Goal: Information Seeking & Learning: Learn about a topic

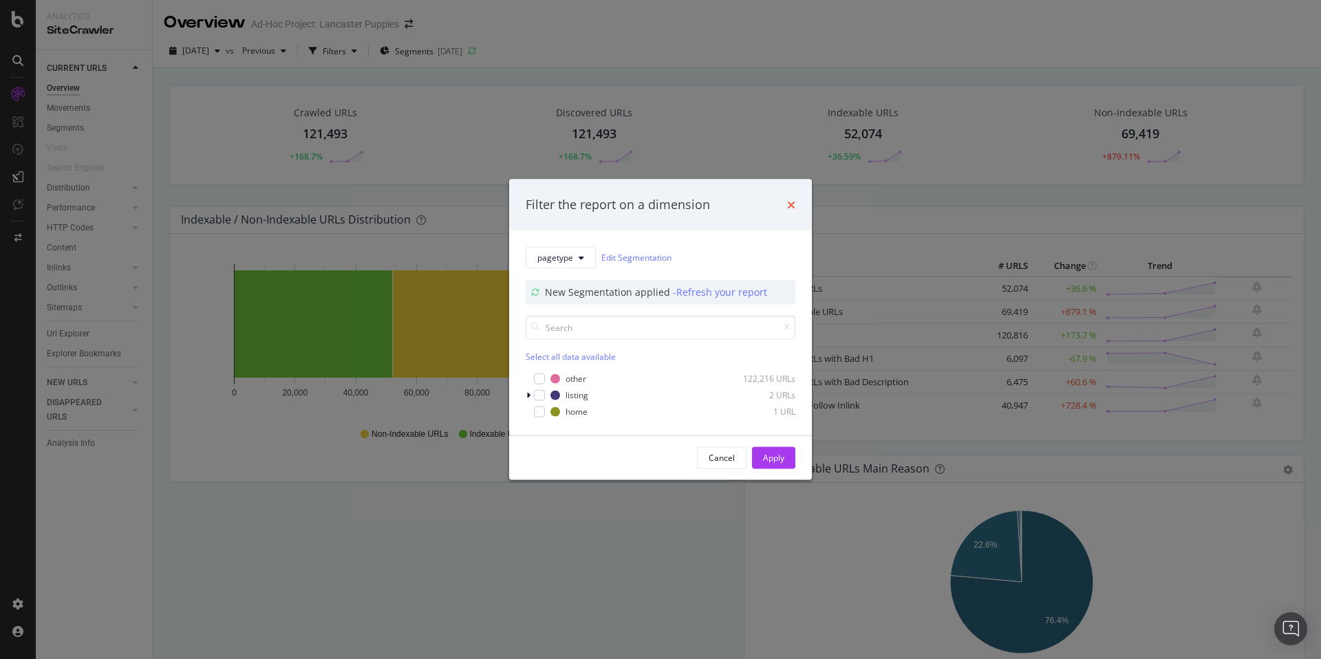
click at [792, 202] on icon "times" at bounding box center [791, 204] width 8 height 11
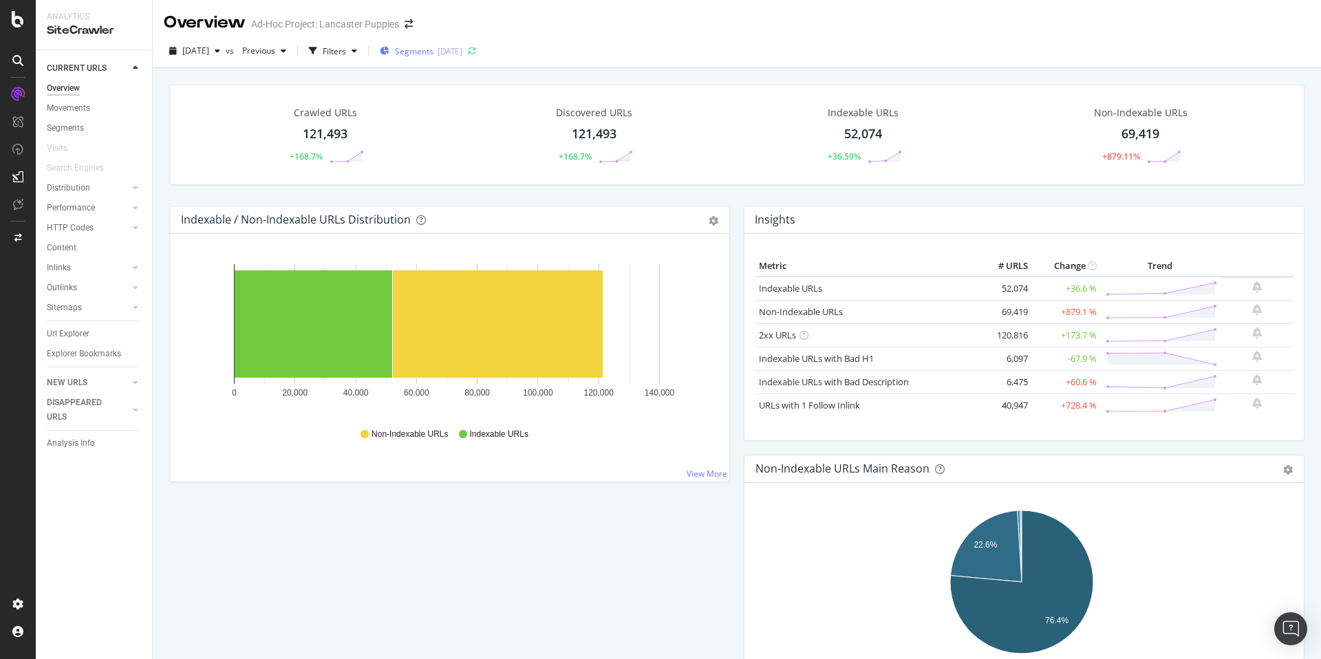
click at [433, 45] on span "Segments" at bounding box center [414, 51] width 39 height 12
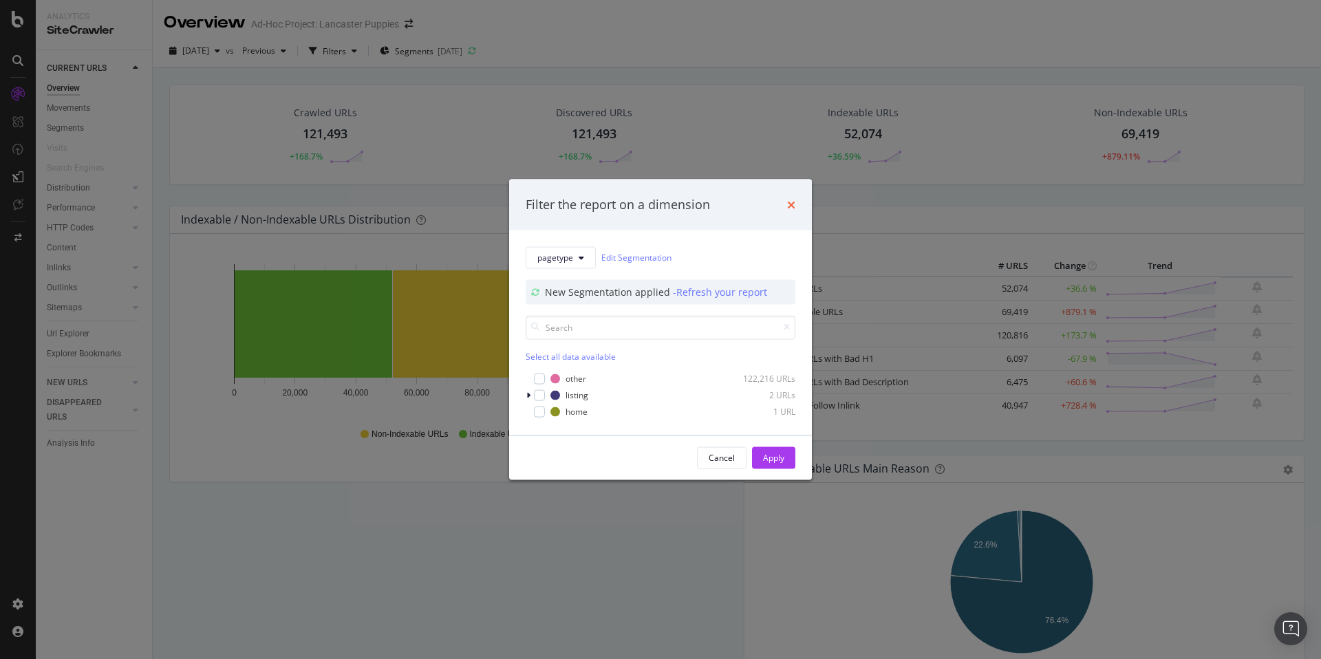
click at [790, 205] on icon "times" at bounding box center [791, 204] width 8 height 11
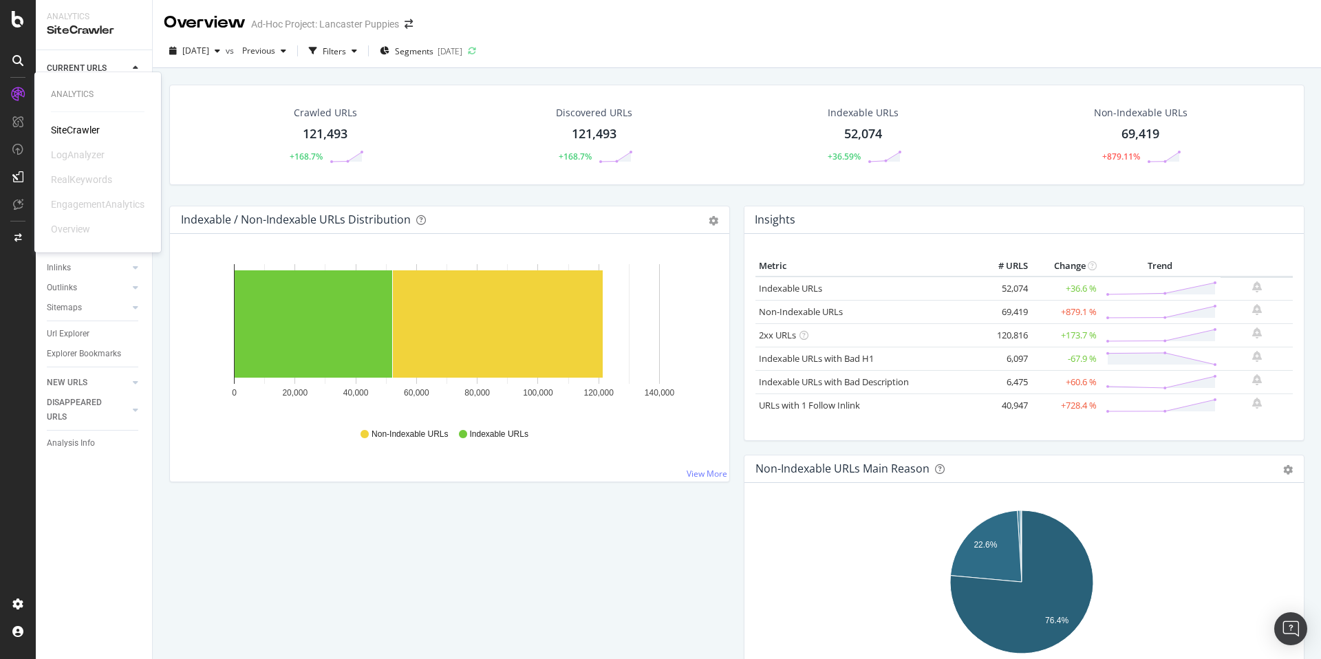
click at [19, 94] on icon at bounding box center [18, 94] width 14 height 14
click at [75, 127] on div "Segments" at bounding box center [65, 128] width 37 height 14
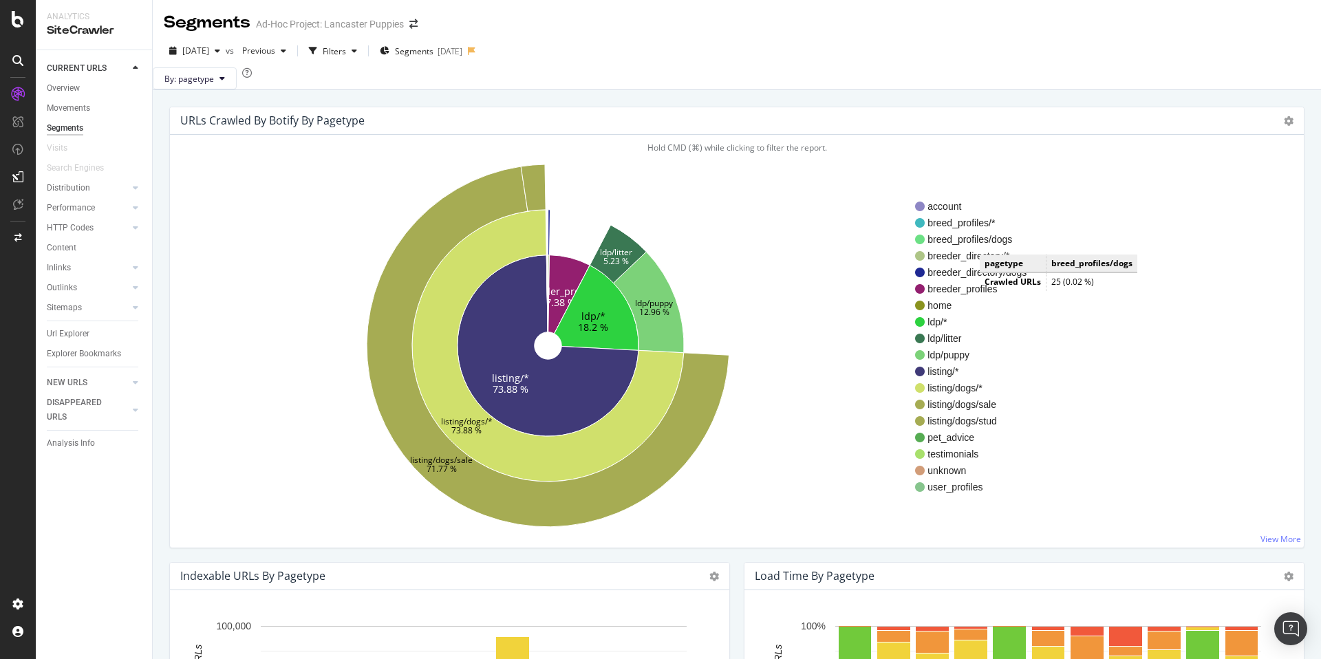
click at [993, 246] on span "breed_profiles/dogs" at bounding box center [976, 240] width 99 height 14
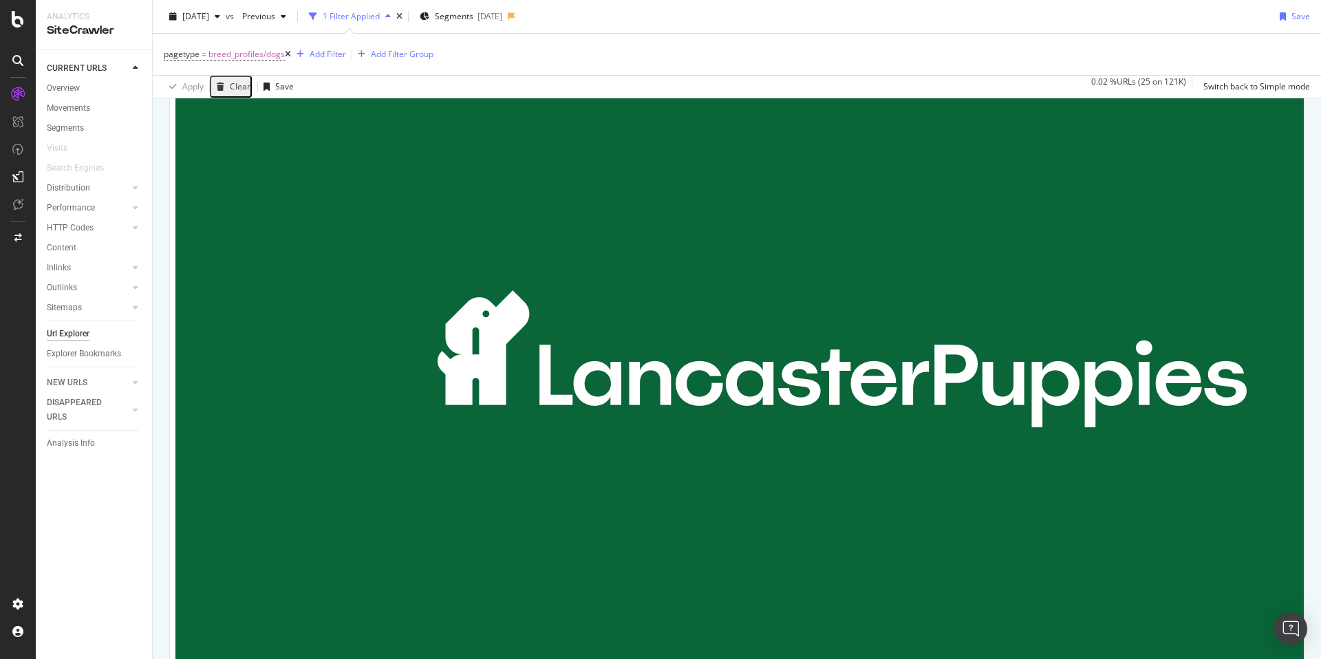
scroll to position [1299, 0]
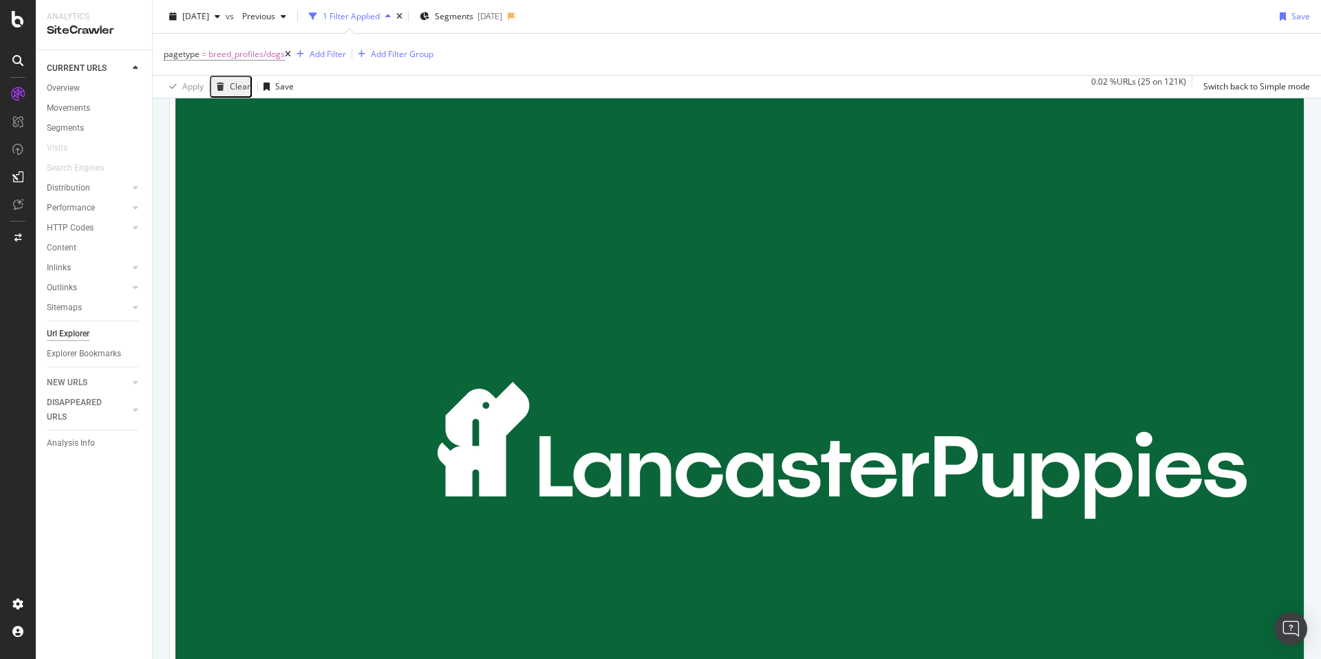
scroll to position [363, 0]
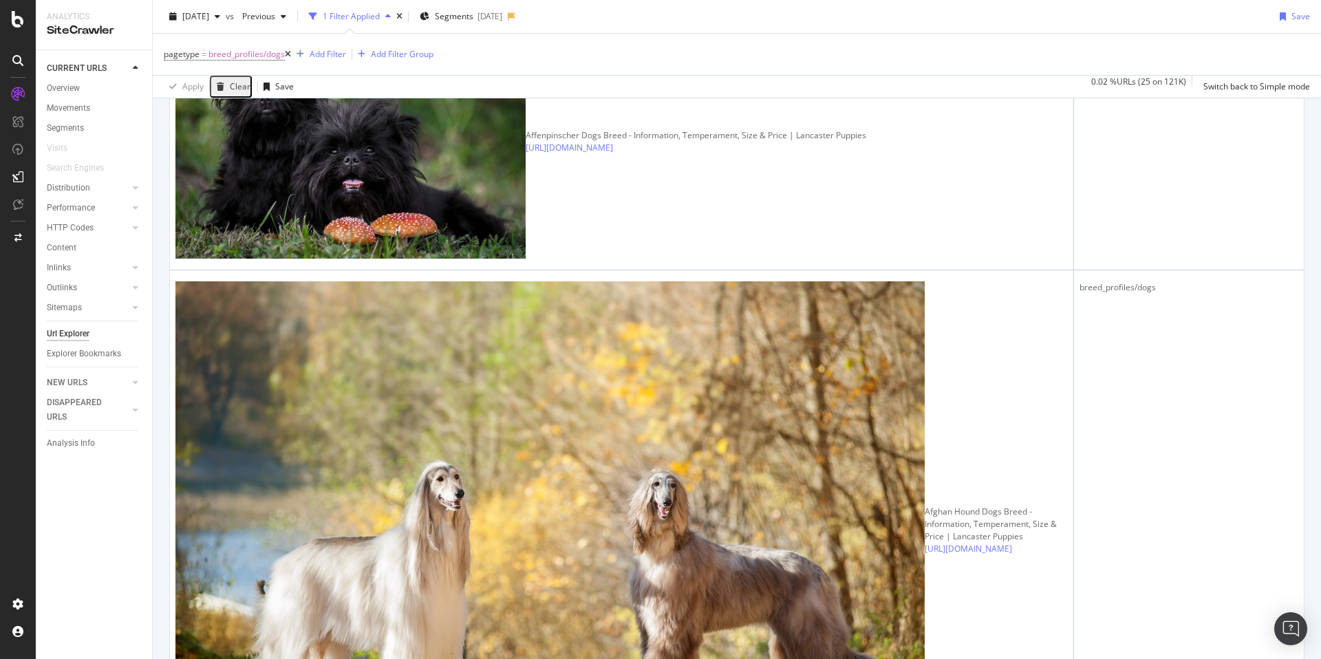
scroll to position [1299, 0]
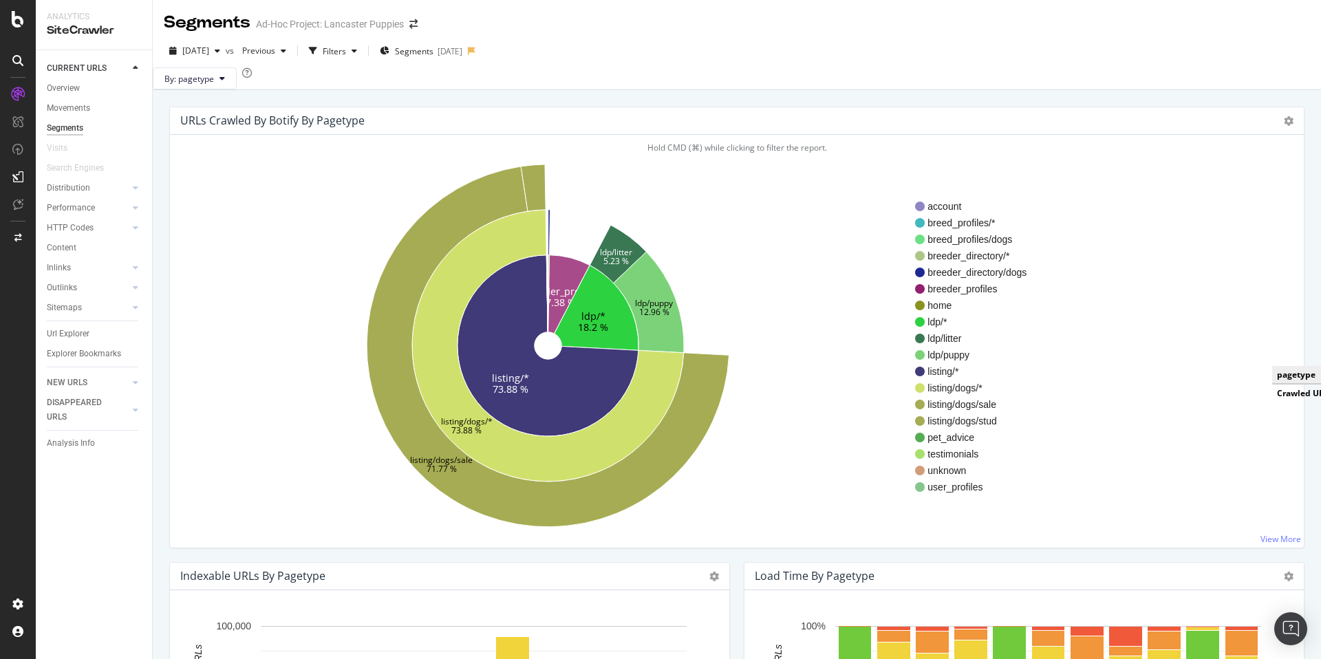
drag, startPoint x: 1317, startPoint y: 103, endPoint x: 1317, endPoint y: 47, distance: 56.4
click at [1317, 48] on div "Segments Ad-Hoc Project: Lancaster Puppies 2025 Aug. 22nd vs Previous Filters S…" at bounding box center [737, 329] width 1168 height 659
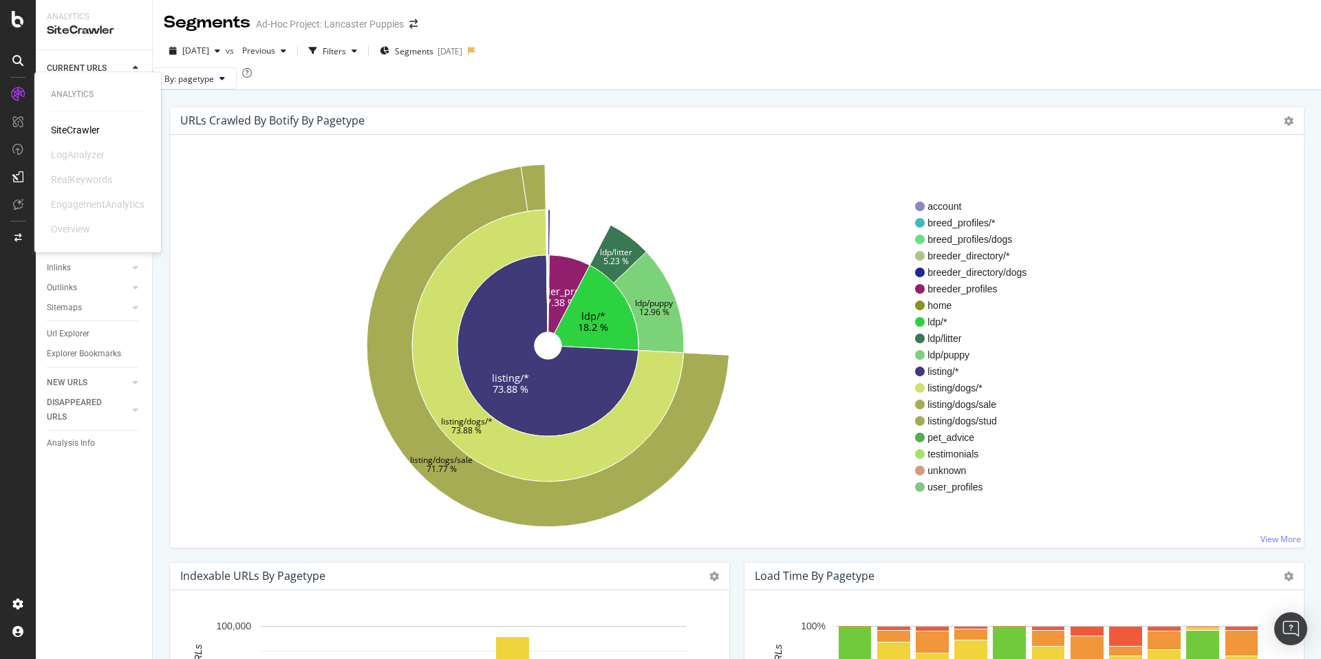
click at [25, 93] on div at bounding box center [18, 94] width 22 height 22
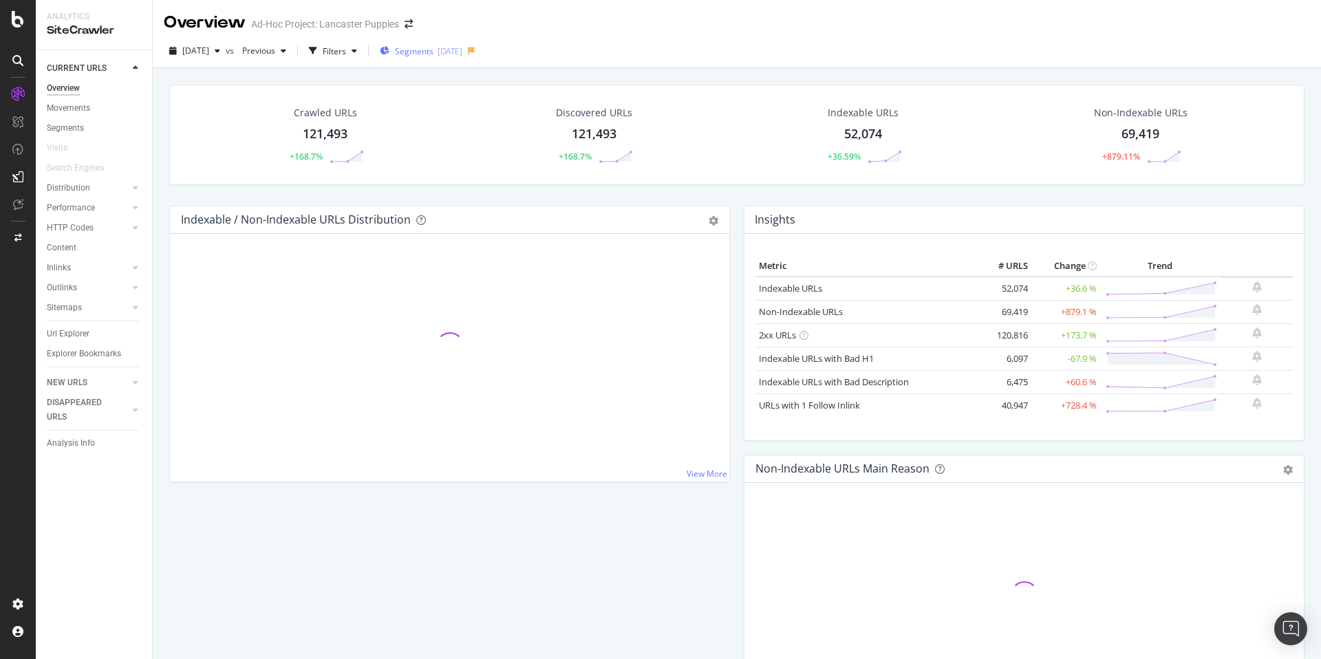
click at [433, 48] on span "Segments" at bounding box center [414, 51] width 39 height 12
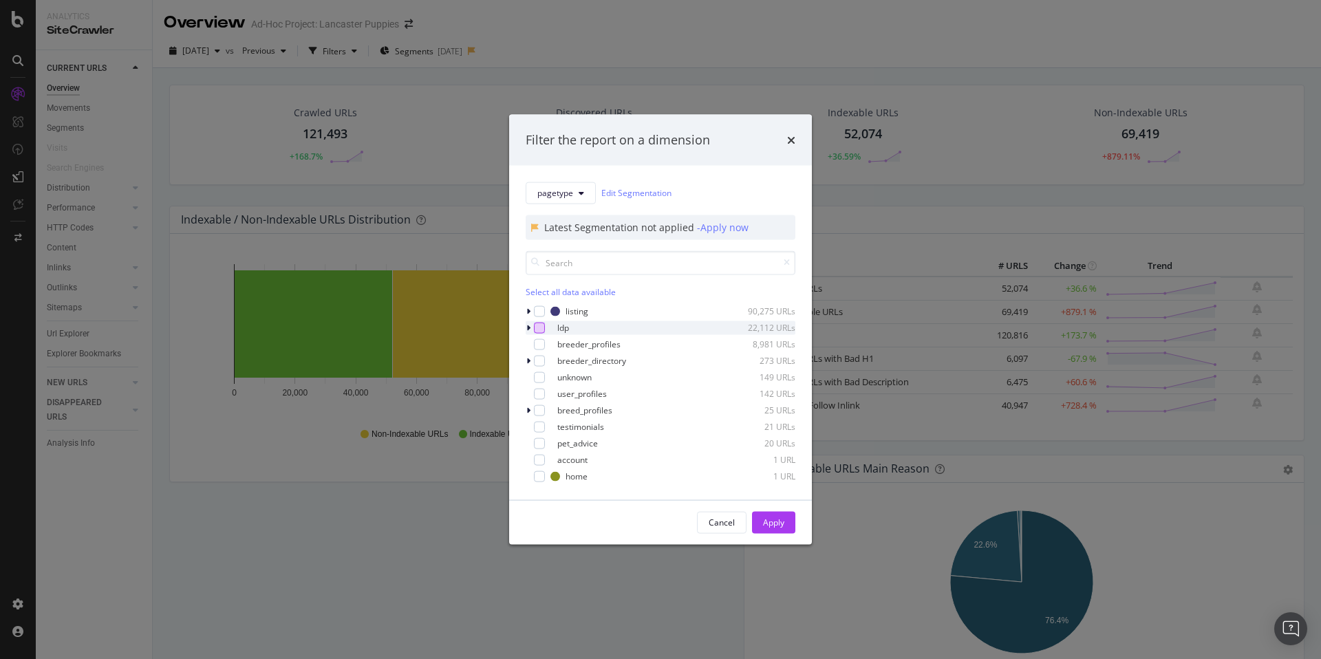
click at [539, 327] on div "modal" at bounding box center [539, 327] width 11 height 11
click at [784, 520] on button "Apply" at bounding box center [773, 522] width 43 height 22
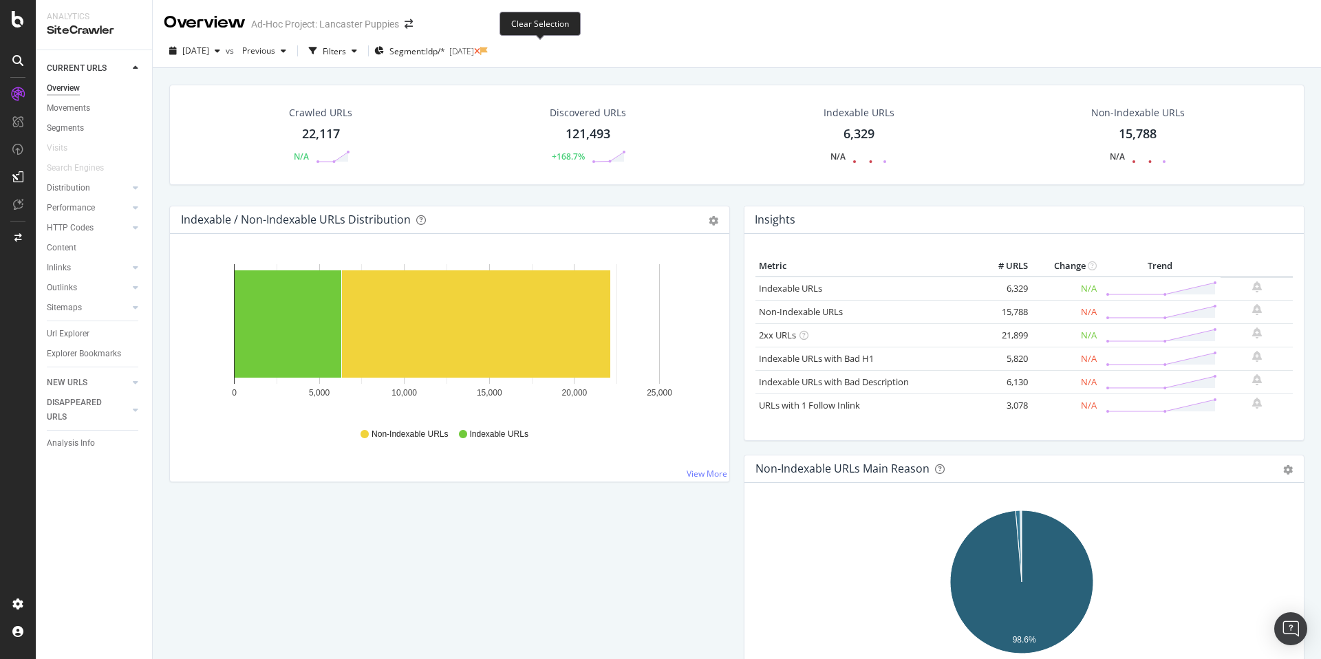
click at [480, 50] on icon at bounding box center [477, 51] width 6 height 8
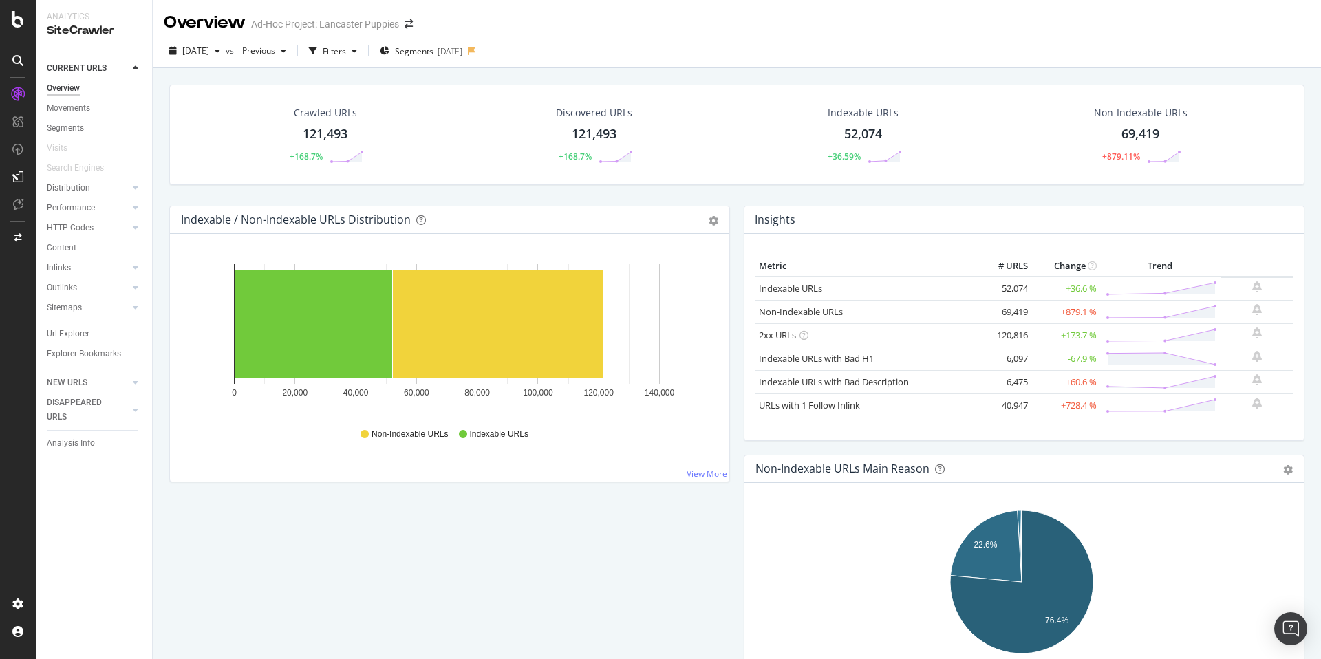
click at [1170, 197] on div "Crawled URLs 121,493 +168.7% Discovered URLs 121,493 +168.7% Indexable URLs 52,…" at bounding box center [736, 145] width 1149 height 121
click at [433, 50] on span "Segments" at bounding box center [414, 51] width 39 height 12
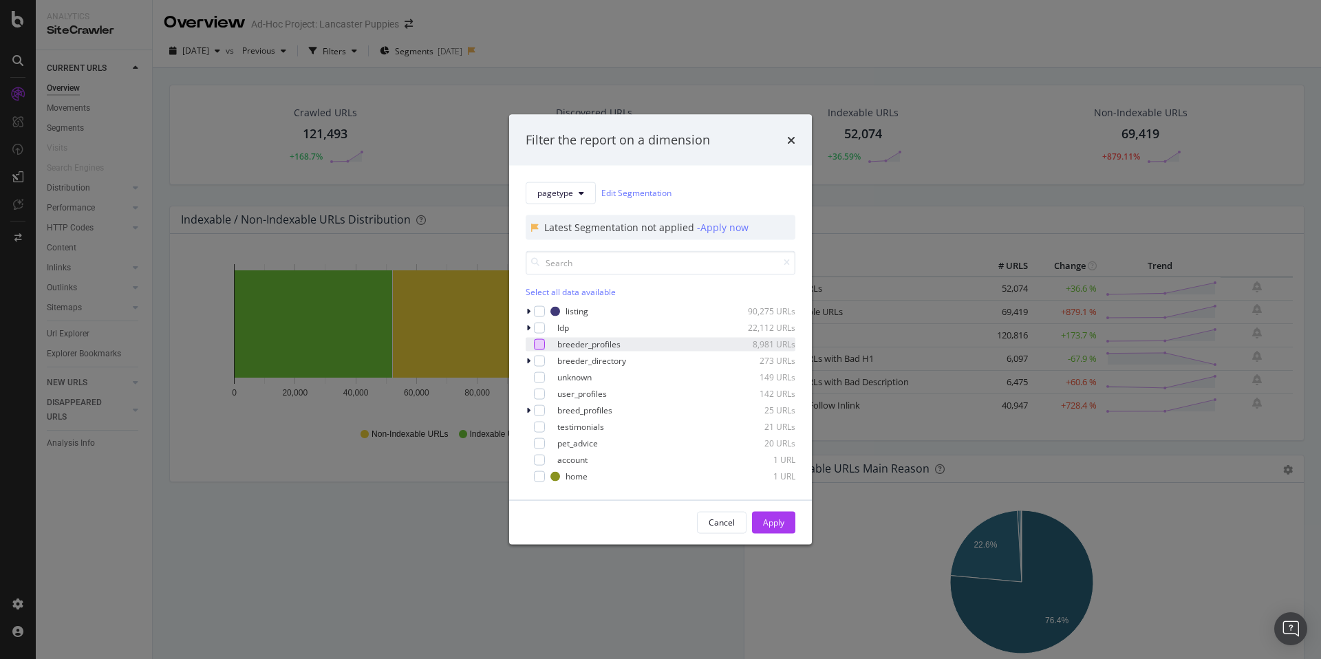
click at [539, 347] on div "modal" at bounding box center [539, 343] width 11 height 11
click at [763, 524] on div "Apply" at bounding box center [773, 523] width 21 height 12
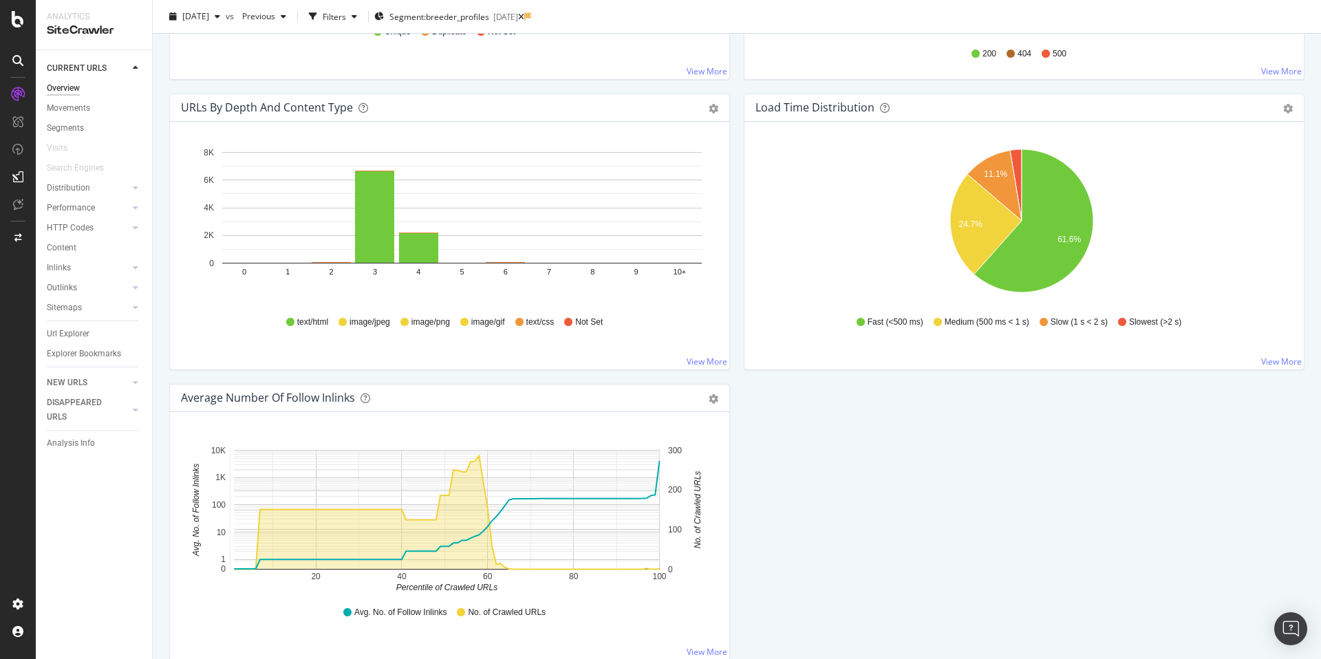
scroll to position [396, 0]
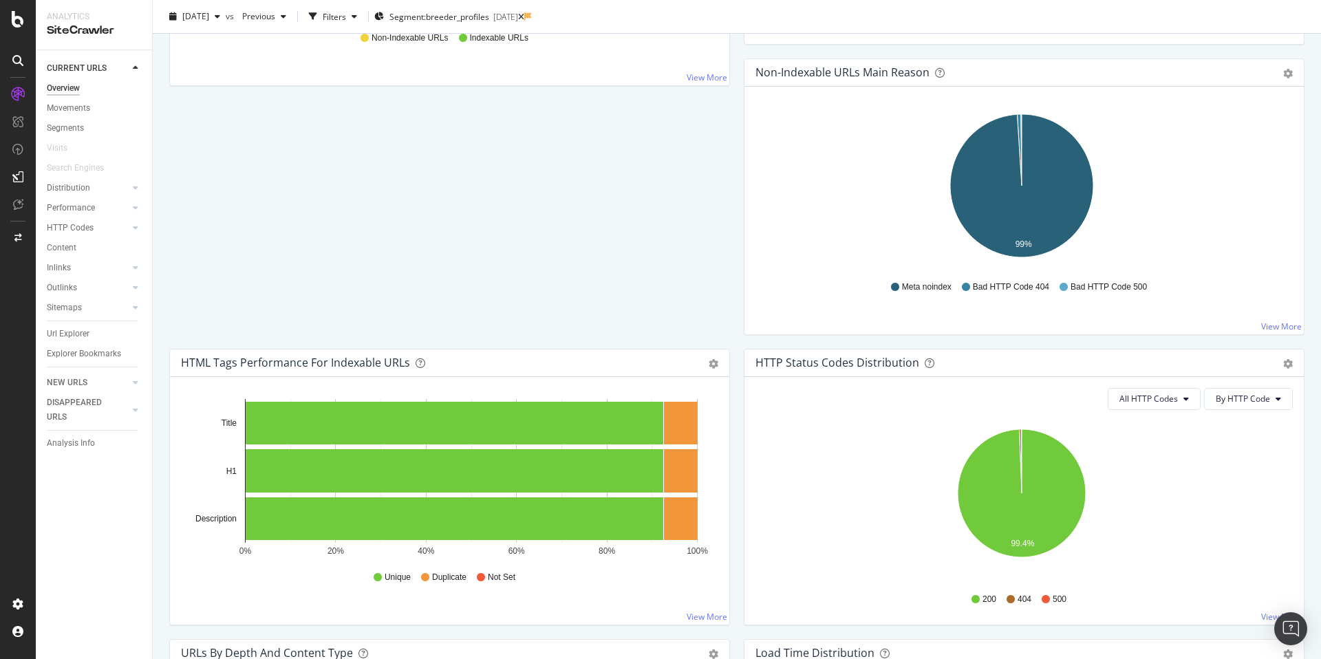
drag, startPoint x: 1315, startPoint y: 111, endPoint x: 1287, endPoint y: 78, distance: 43.4
click at [1287, 78] on div "Overview Ad-Hoc Project: Lancaster Puppies 2025 Aug. 22nd vs Previous Filters S…" at bounding box center [737, 329] width 1168 height 659
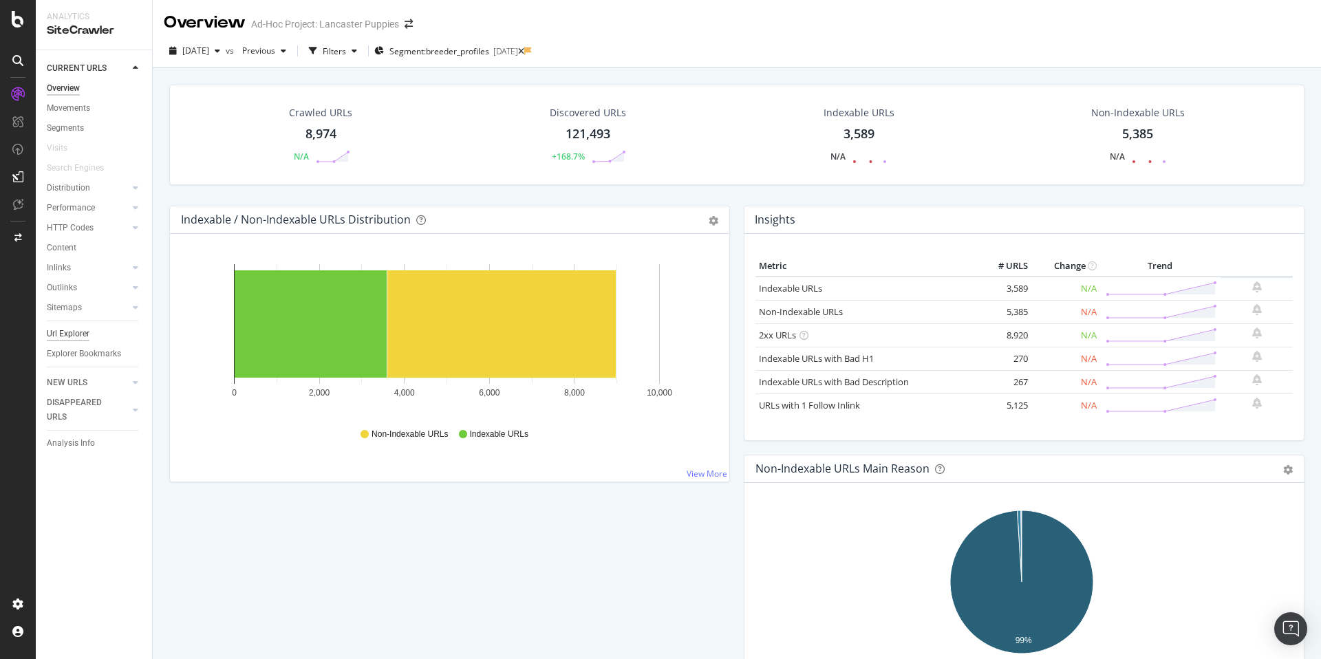
click at [85, 336] on div "Url Explorer" at bounding box center [68, 334] width 43 height 14
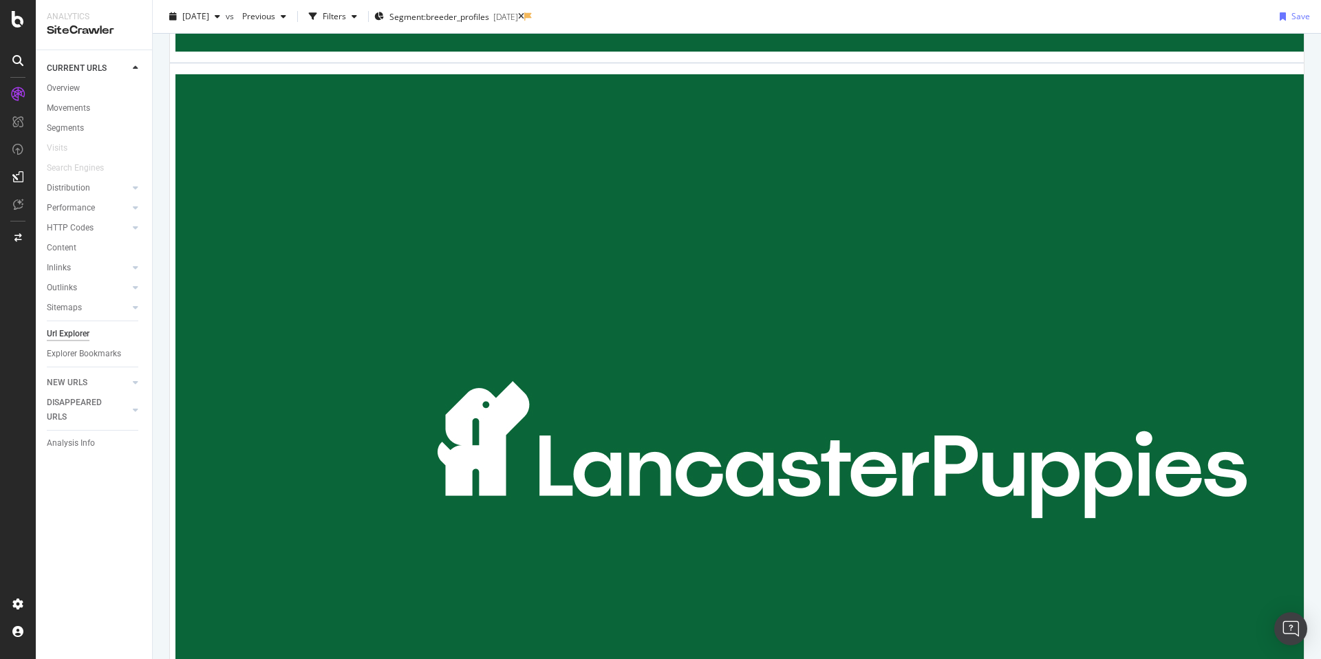
scroll to position [1089, 0]
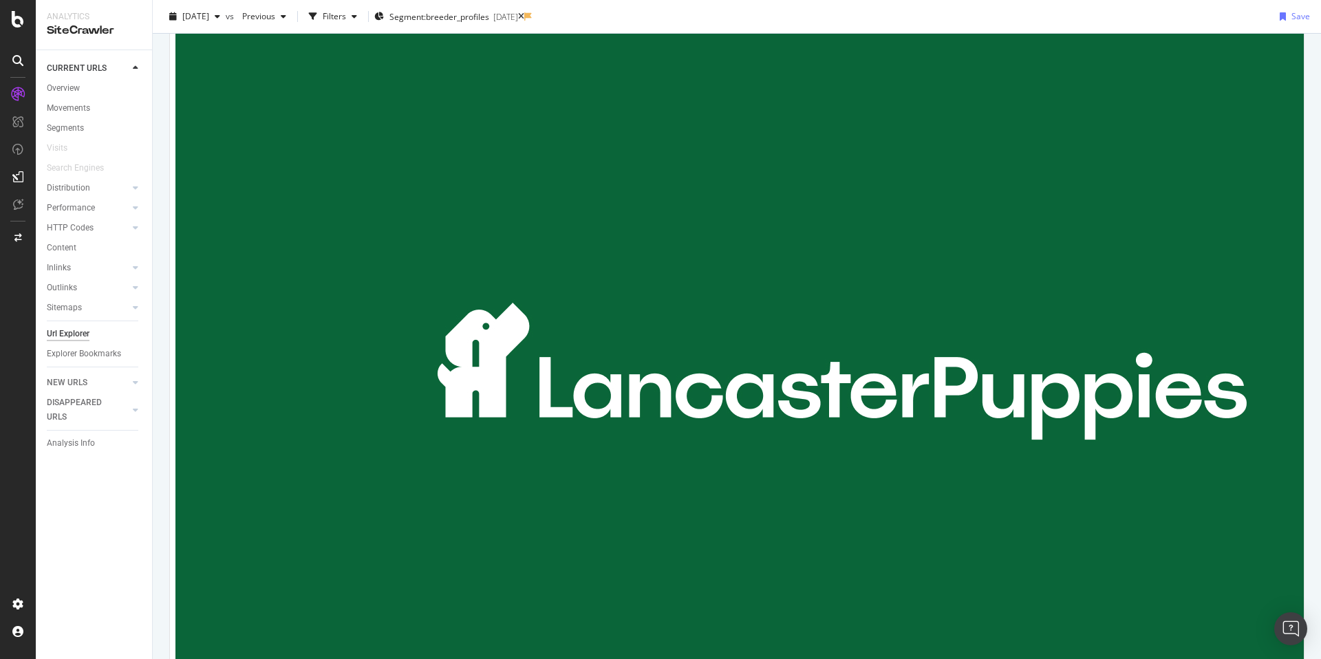
scroll to position [0, 0]
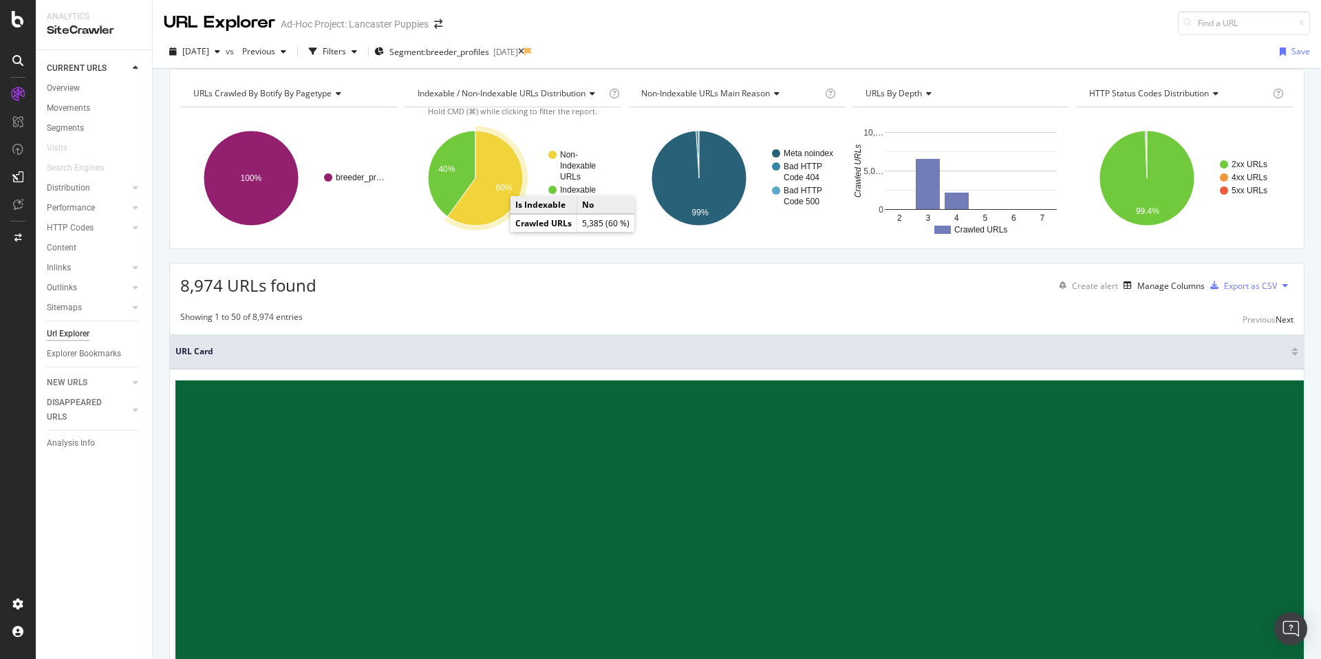
click at [495, 219] on icon "A chart." at bounding box center [485, 178] width 76 height 95
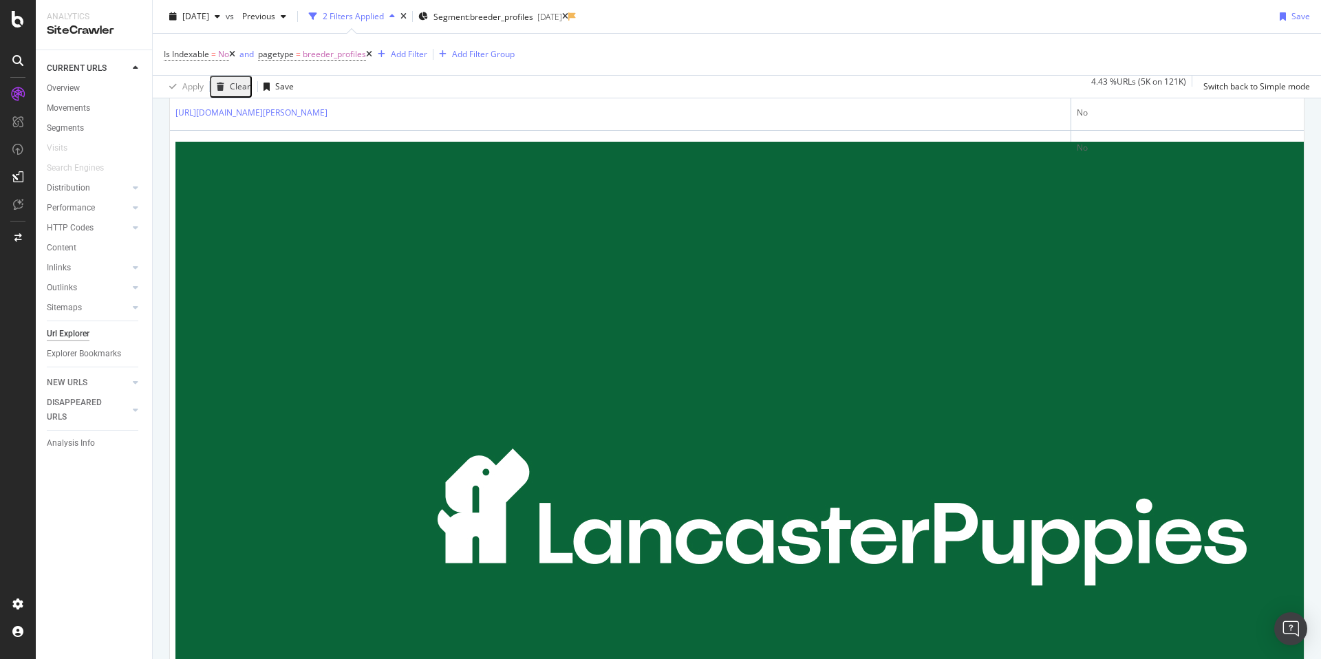
scroll to position [481, 0]
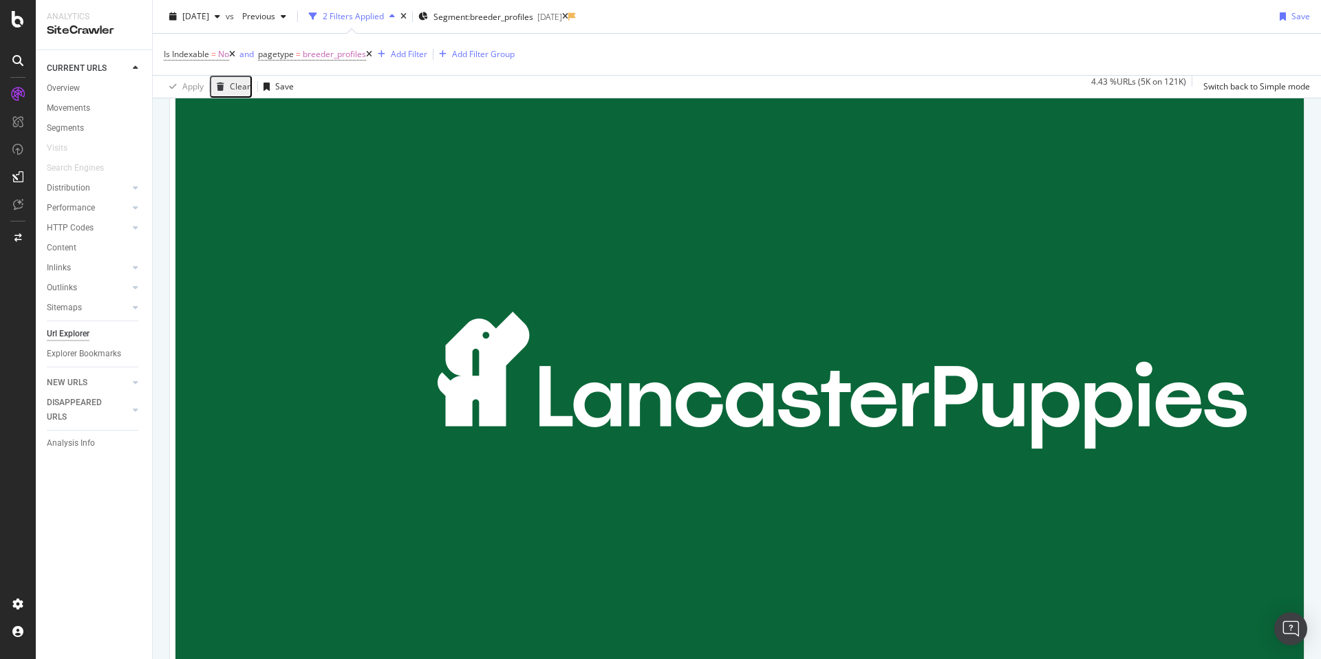
scroll to position [2112, 0]
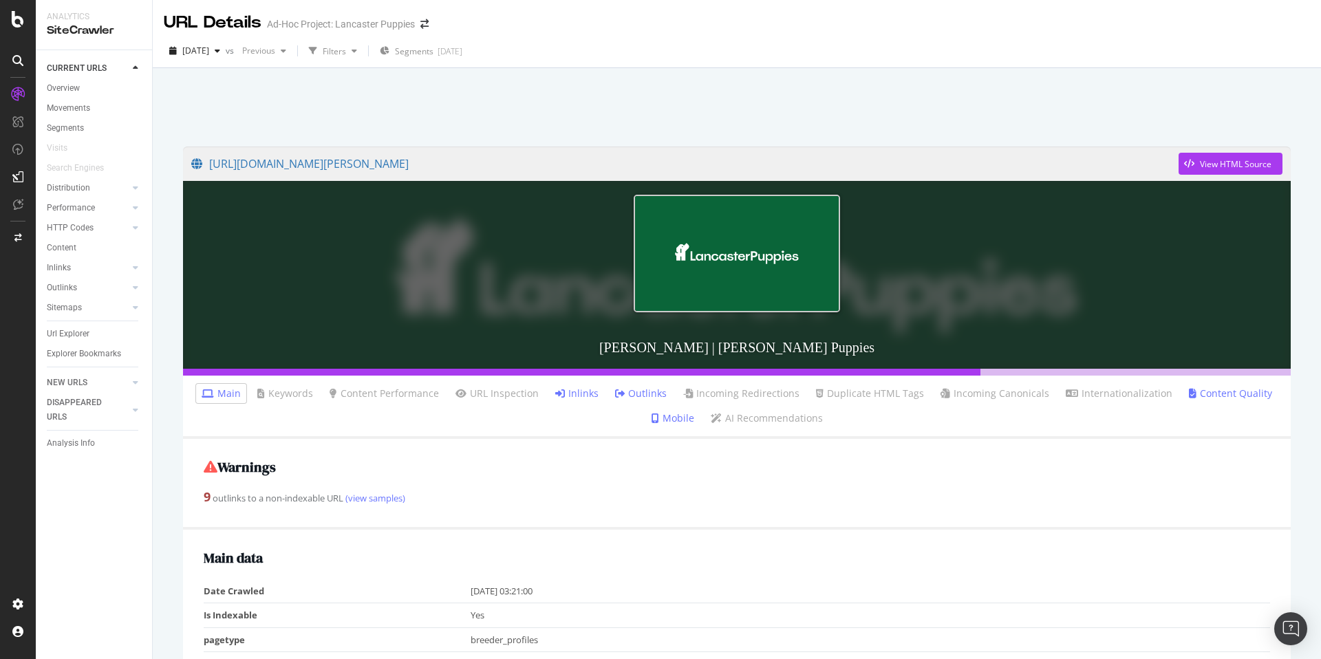
click at [583, 393] on link "Inlinks" at bounding box center [576, 394] width 43 height 14
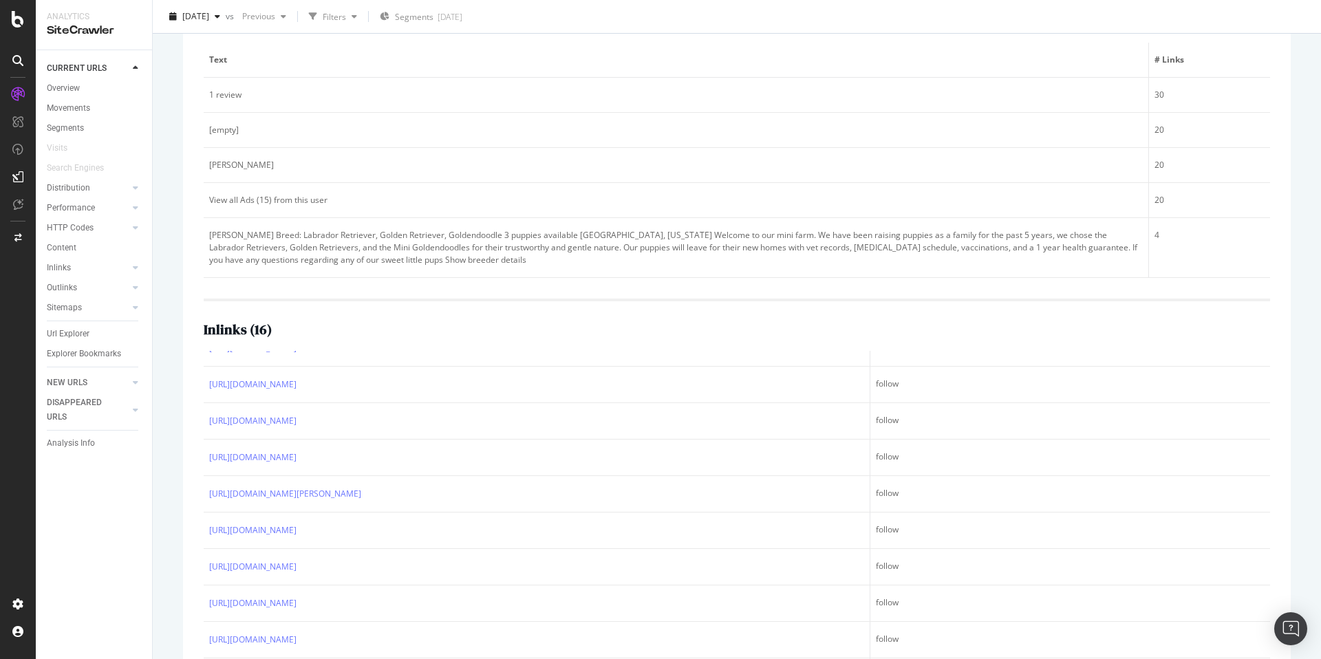
scroll to position [266, 0]
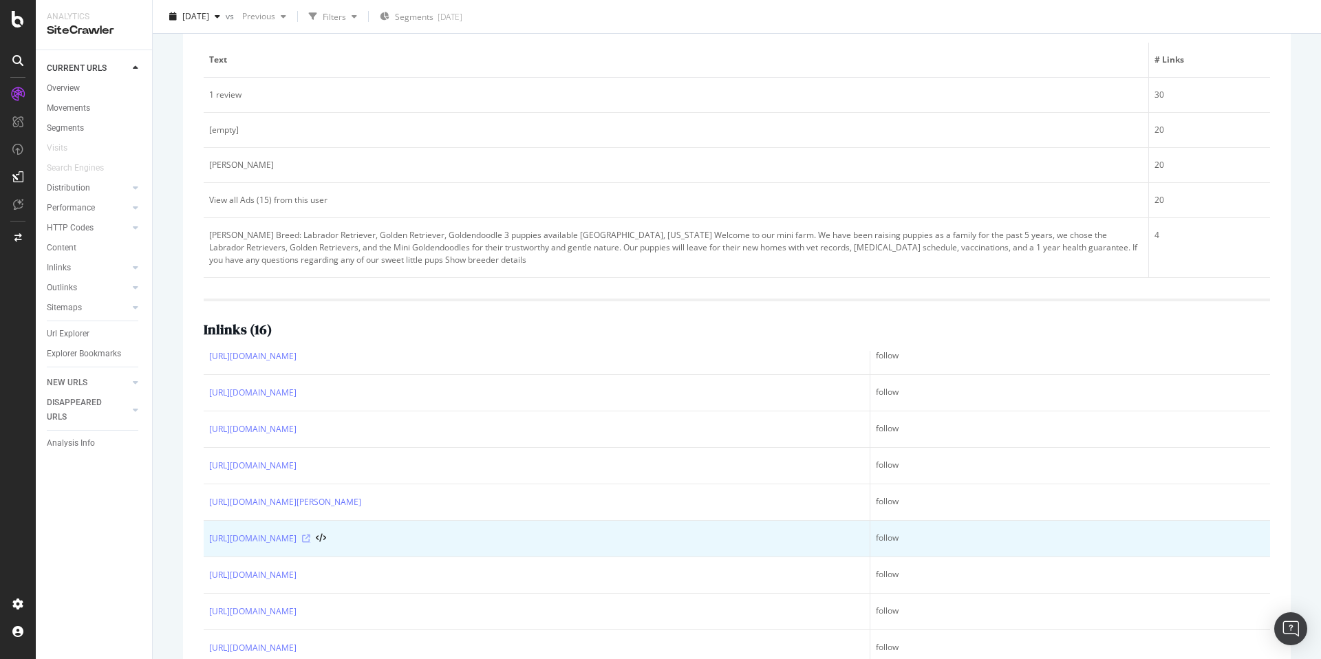
click at [310, 537] on icon at bounding box center [306, 539] width 8 height 8
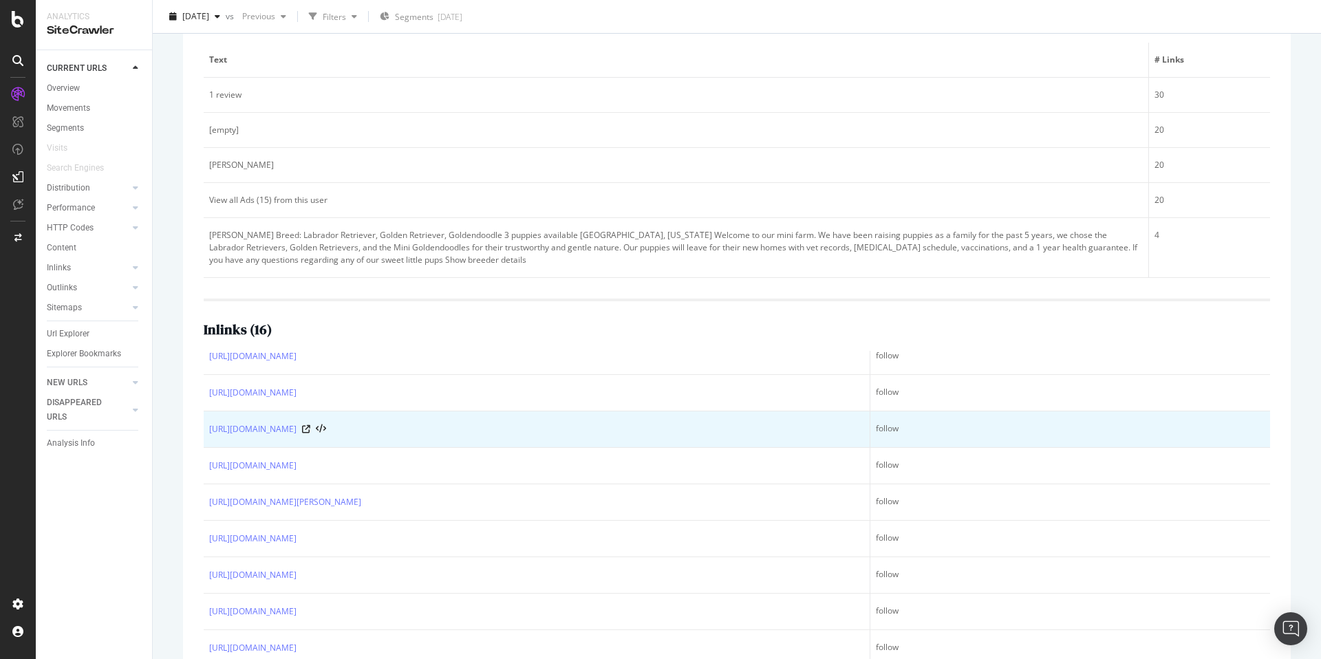
scroll to position [274, 0]
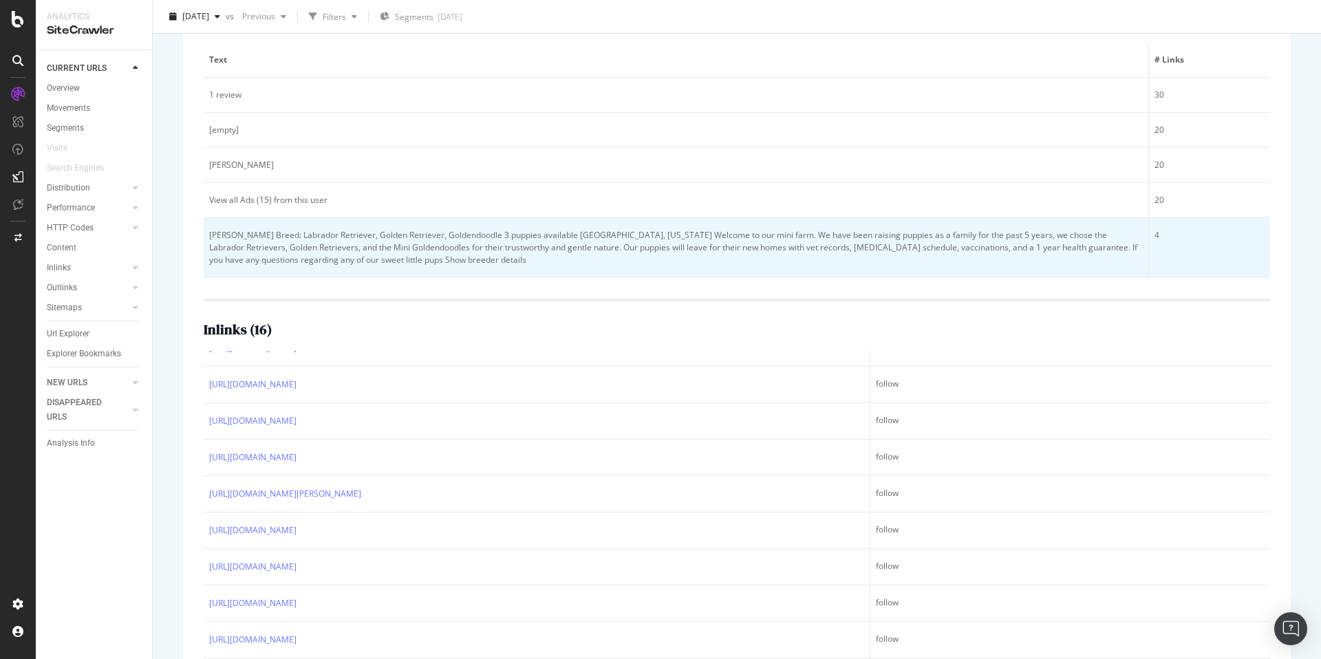
click at [349, 252] on div "Jacob Hershberger Breed: Labrador Retriever, Golden Retriever, Goldendoodle 3 p…" at bounding box center [675, 247] width 933 height 37
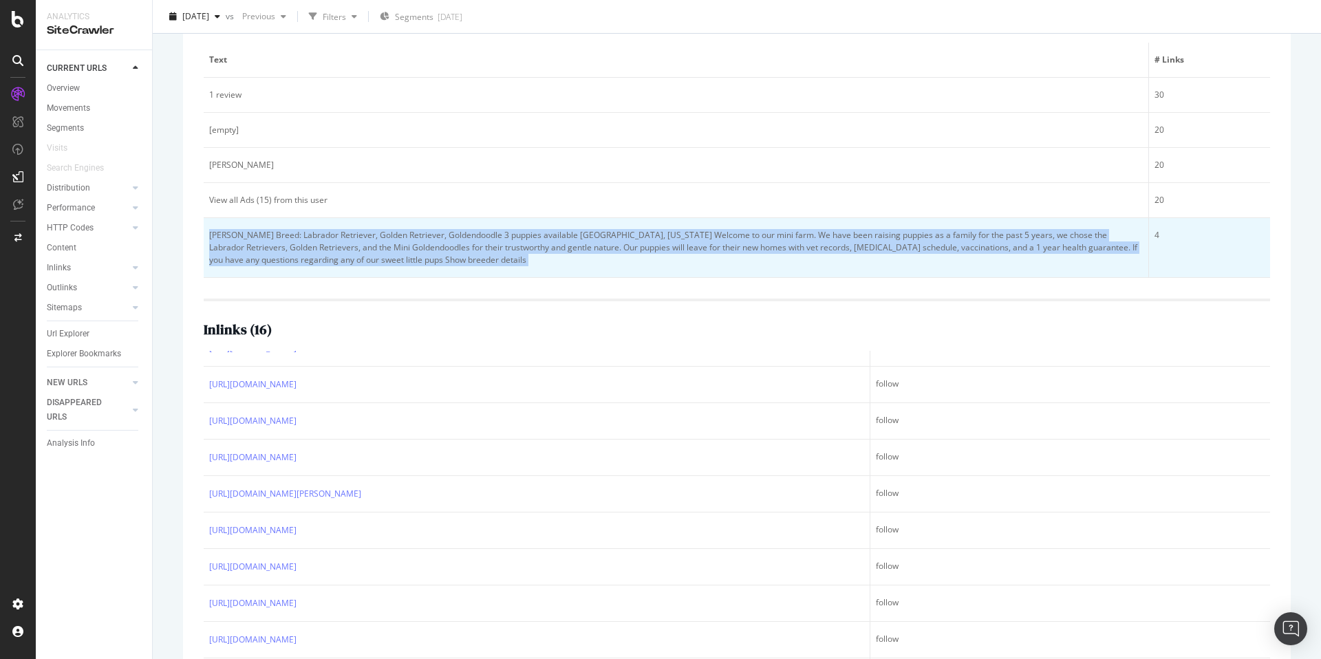
click at [349, 252] on div "Jacob Hershberger Breed: Labrador Retriever, Golden Retriever, Goldendoodle 3 p…" at bounding box center [675, 247] width 933 height 37
click at [426, 249] on div "Jacob Hershberger Breed: Labrador Retriever, Golden Retriever, Goldendoodle 3 p…" at bounding box center [675, 247] width 933 height 37
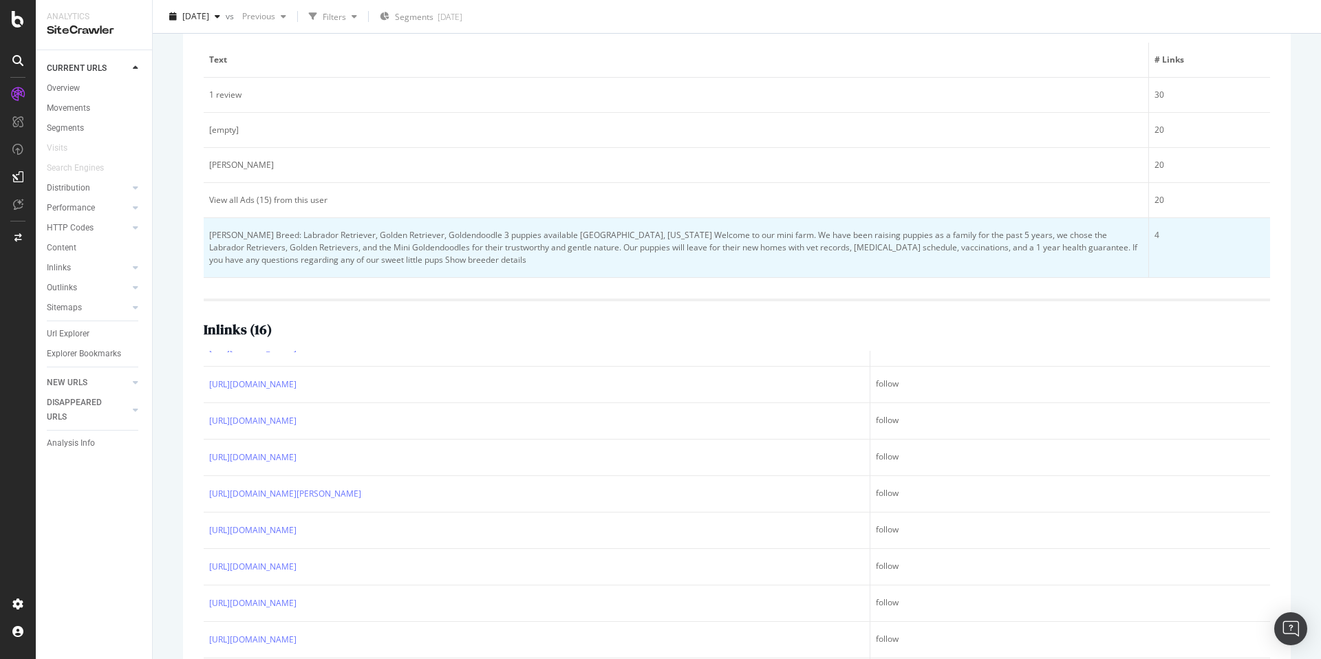
click at [513, 249] on div "Jacob Hershberger Breed: Labrador Retriever, Golden Retriever, Goldendoodle 3 p…" at bounding box center [675, 247] width 933 height 37
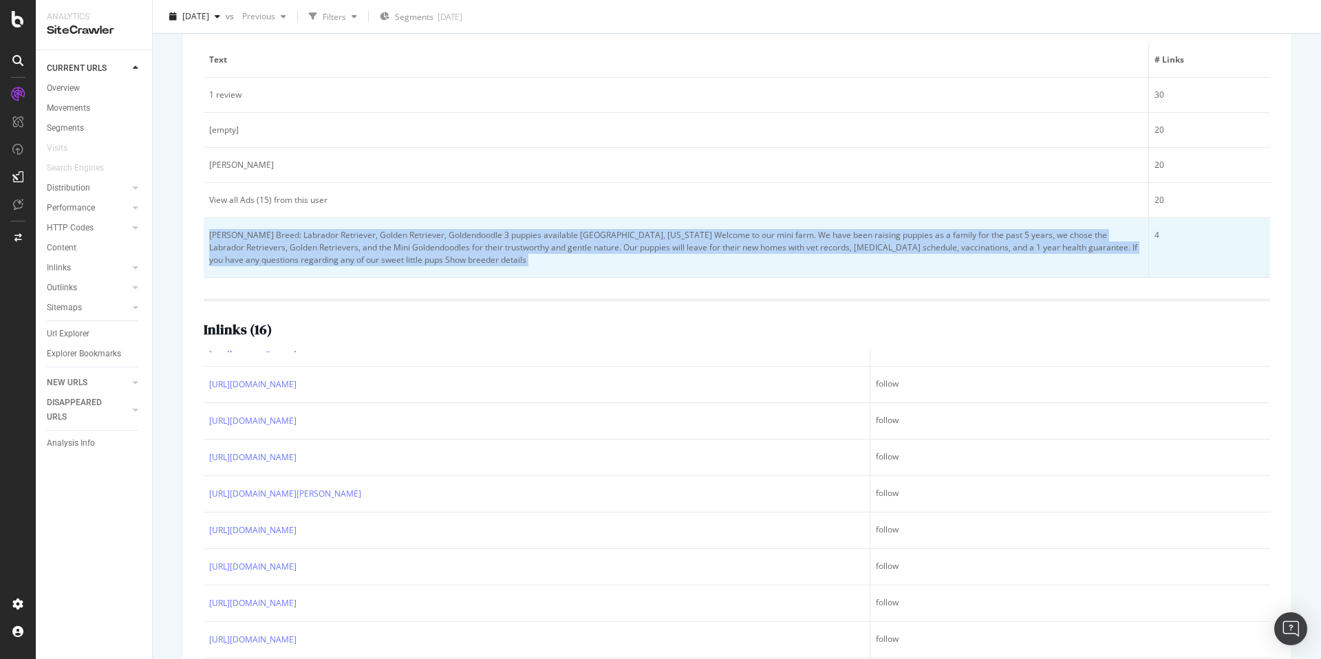
click at [513, 249] on div "Jacob Hershberger Breed: Labrador Retriever, Golden Retriever, Goldendoodle 3 p…" at bounding box center [675, 247] width 933 height 37
click at [482, 247] on div "Jacob Hershberger Breed: Labrador Retriever, Golden Retriever, Goldendoodle 3 p…" at bounding box center [675, 247] width 933 height 37
drag, startPoint x: 418, startPoint y: 231, endPoint x: 471, endPoint y: 255, distance: 58.5
click at [471, 255] on div "Jacob Hershberger Breed: Labrador Retriever, Golden Retriever, Goldendoodle 3 p…" at bounding box center [675, 247] width 933 height 37
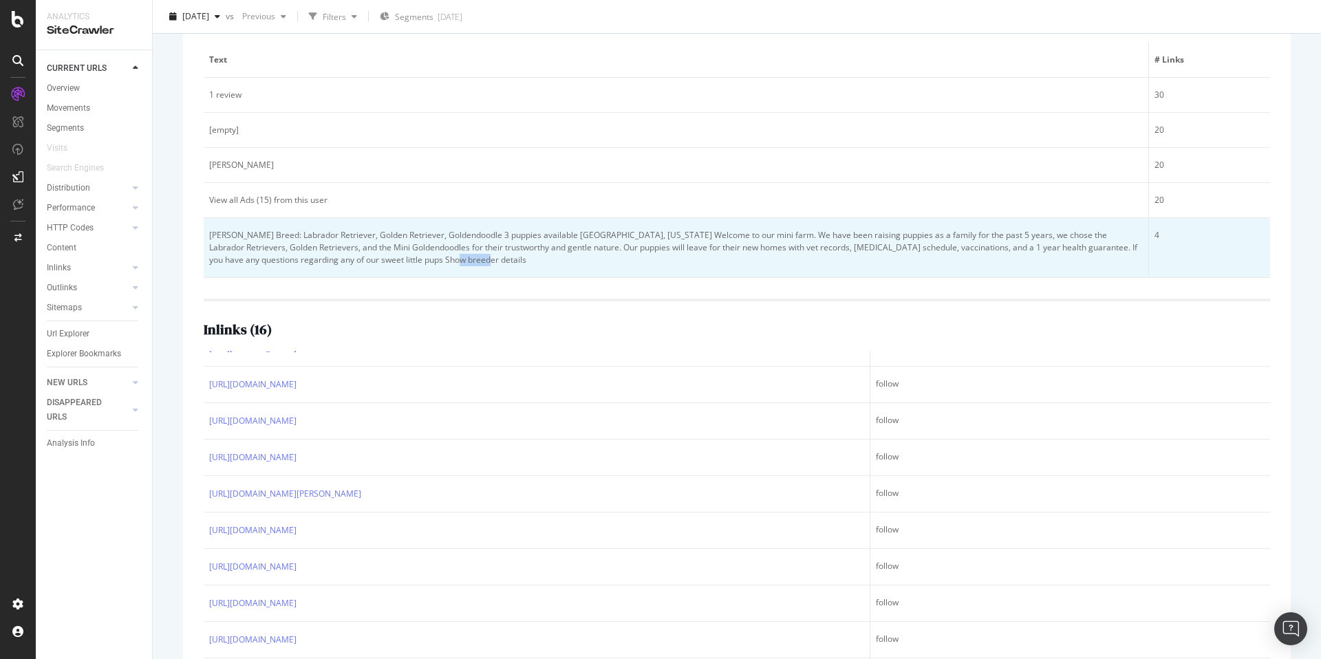
click at [471, 255] on div "Jacob Hershberger Breed: Labrador Retriever, Golden Retriever, Goldendoodle 3 p…" at bounding box center [675, 247] width 933 height 37
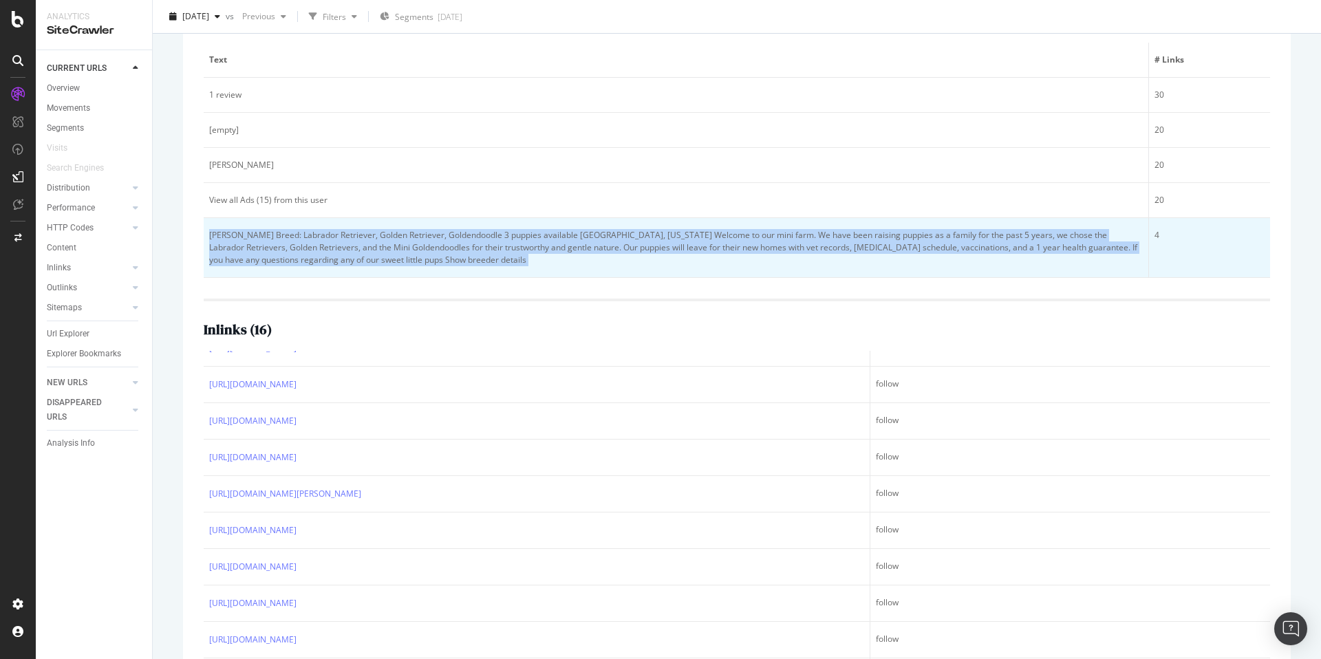
click at [471, 255] on div "Jacob Hershberger Breed: Labrador Retriever, Golden Retriever, Goldendoodle 3 p…" at bounding box center [675, 247] width 933 height 37
click at [539, 257] on div "Jacob Hershberger Breed: Labrador Retriever, Golden Retriever, Goldendoodle 3 p…" at bounding box center [675, 247] width 933 height 37
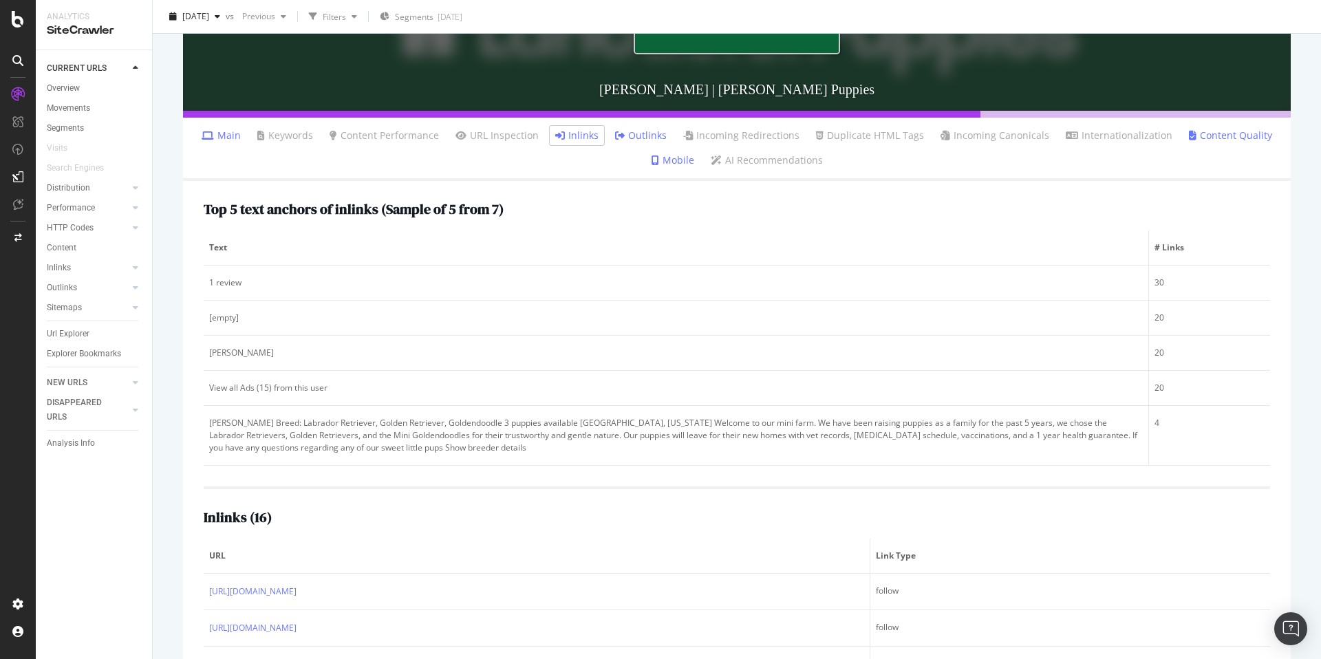
scroll to position [249, 0]
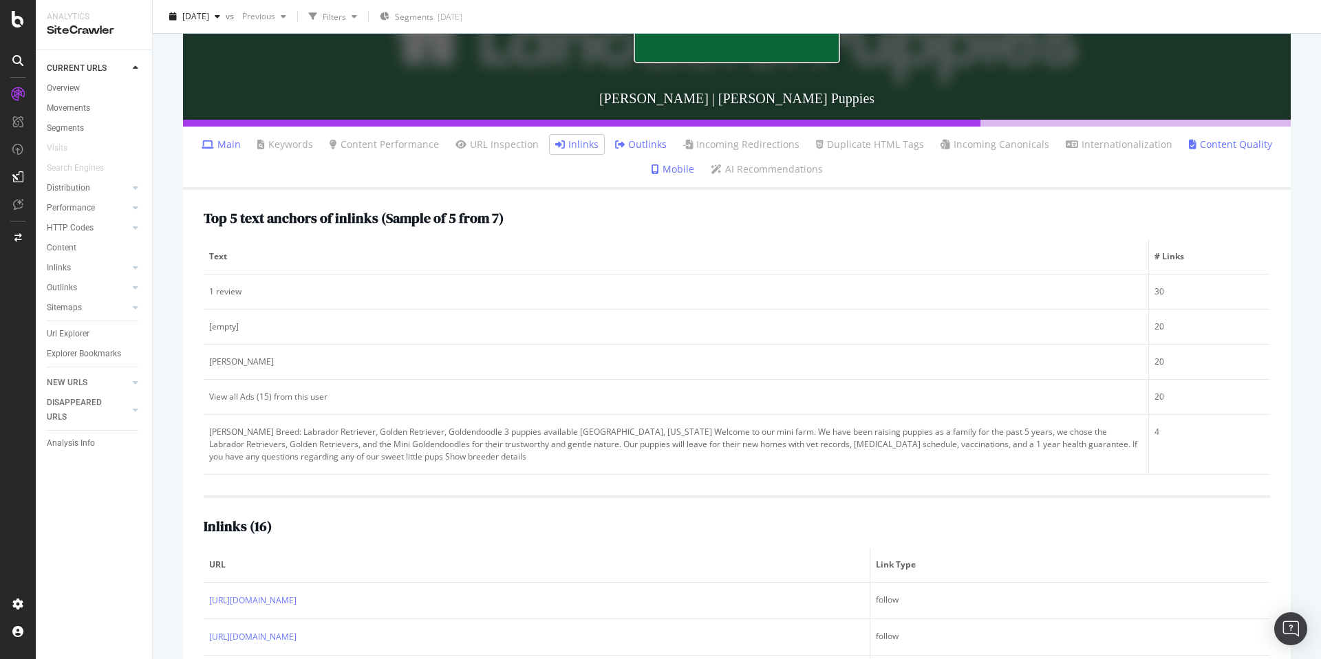
click at [221, 147] on link "Main" at bounding box center [221, 145] width 39 height 14
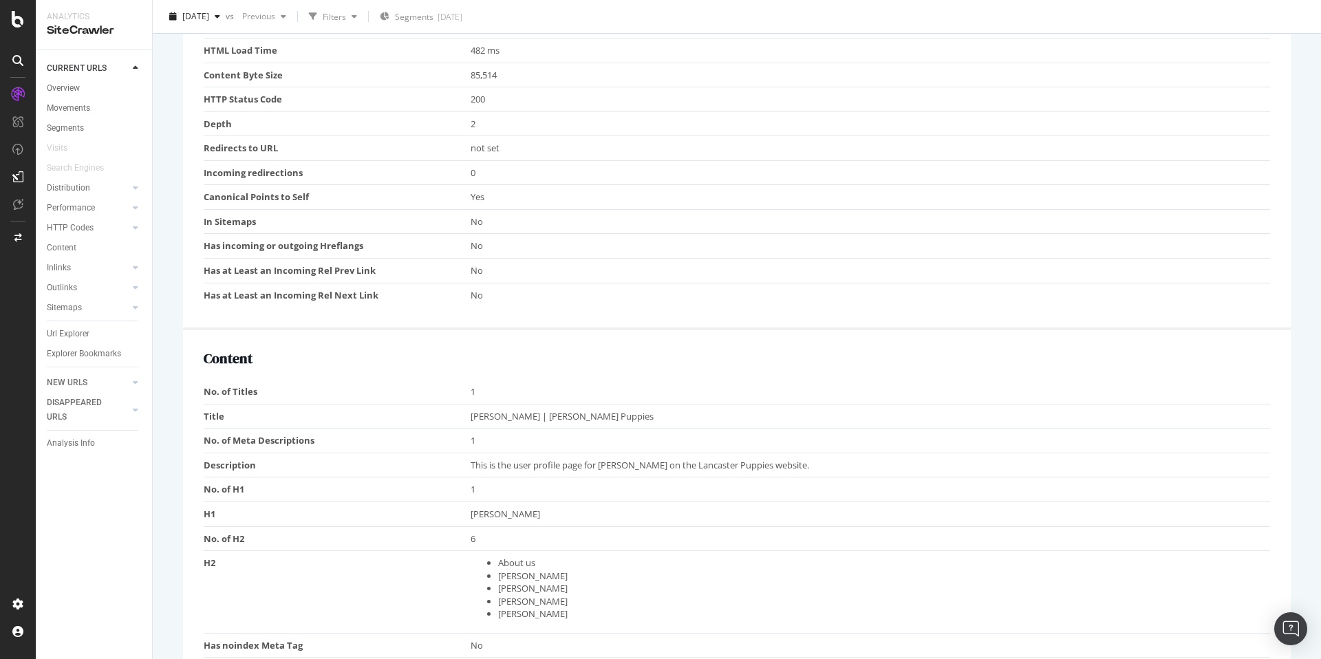
scroll to position [757, 0]
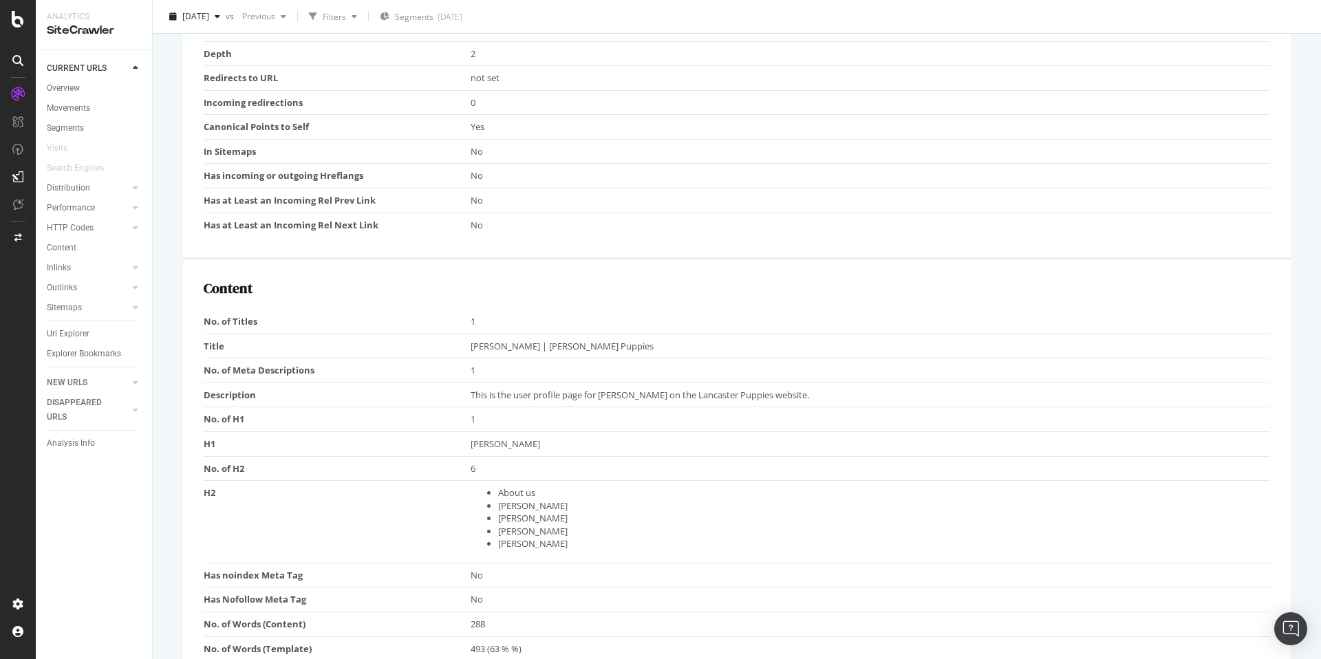
click at [603, 393] on span "This is the user profile page for Jacob Hershberger on the Lancaster Puppies we…" at bounding box center [640, 395] width 338 height 12
click at [634, 397] on span "This is the user profile page for Jacob Hershberger on the Lancaster Puppies we…" at bounding box center [640, 395] width 338 height 12
click at [523, 373] on td "1" at bounding box center [871, 370] width 800 height 25
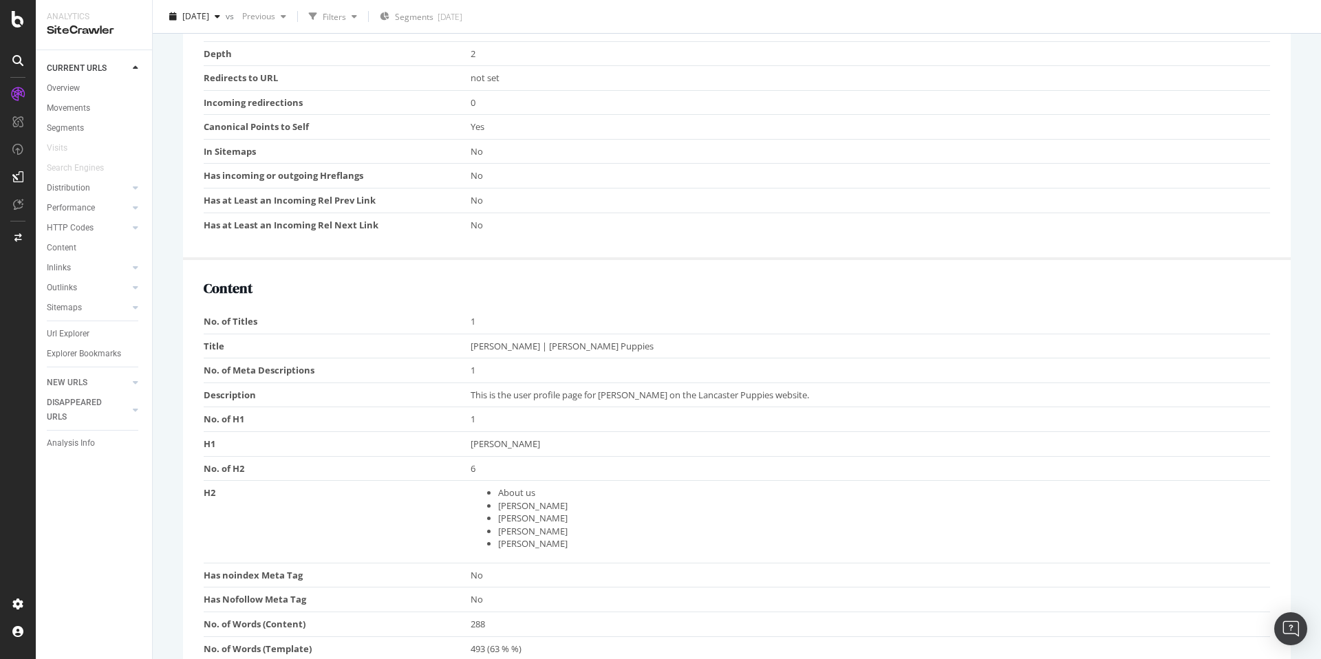
click at [554, 393] on span "This is the user profile page for Jacob Hershberger on the Lancaster Puppies we…" at bounding box center [640, 395] width 338 height 12
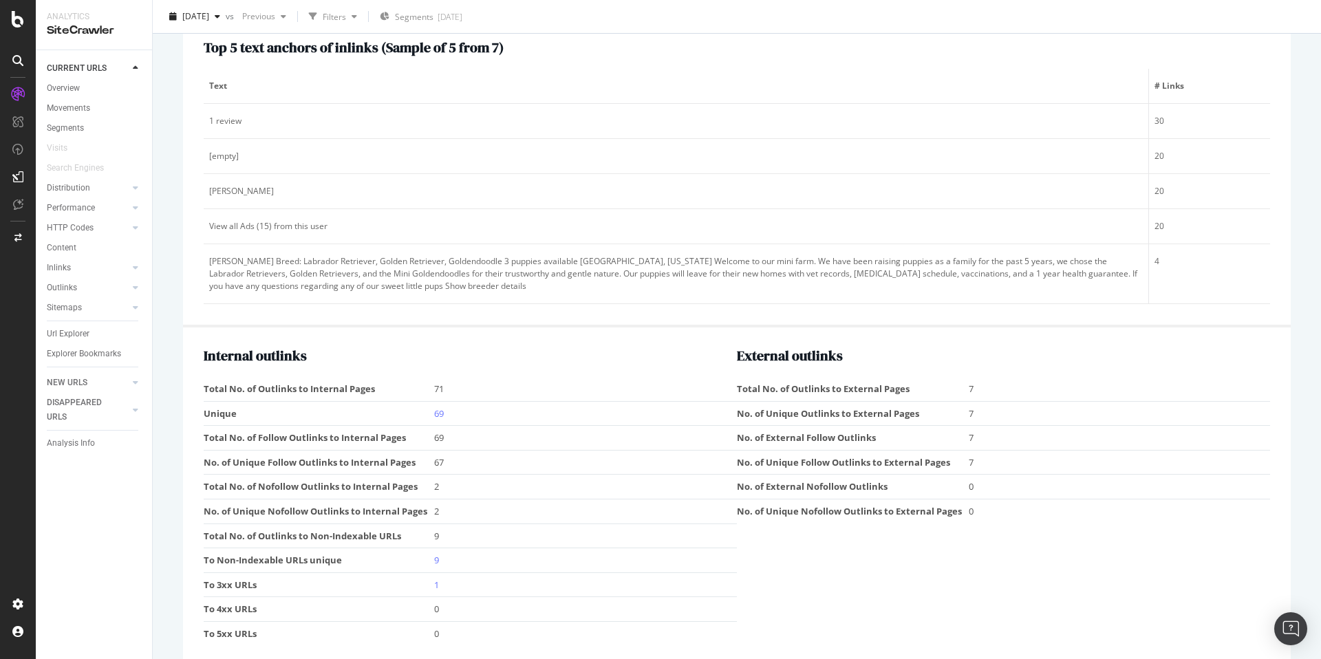
scroll to position [1807, 0]
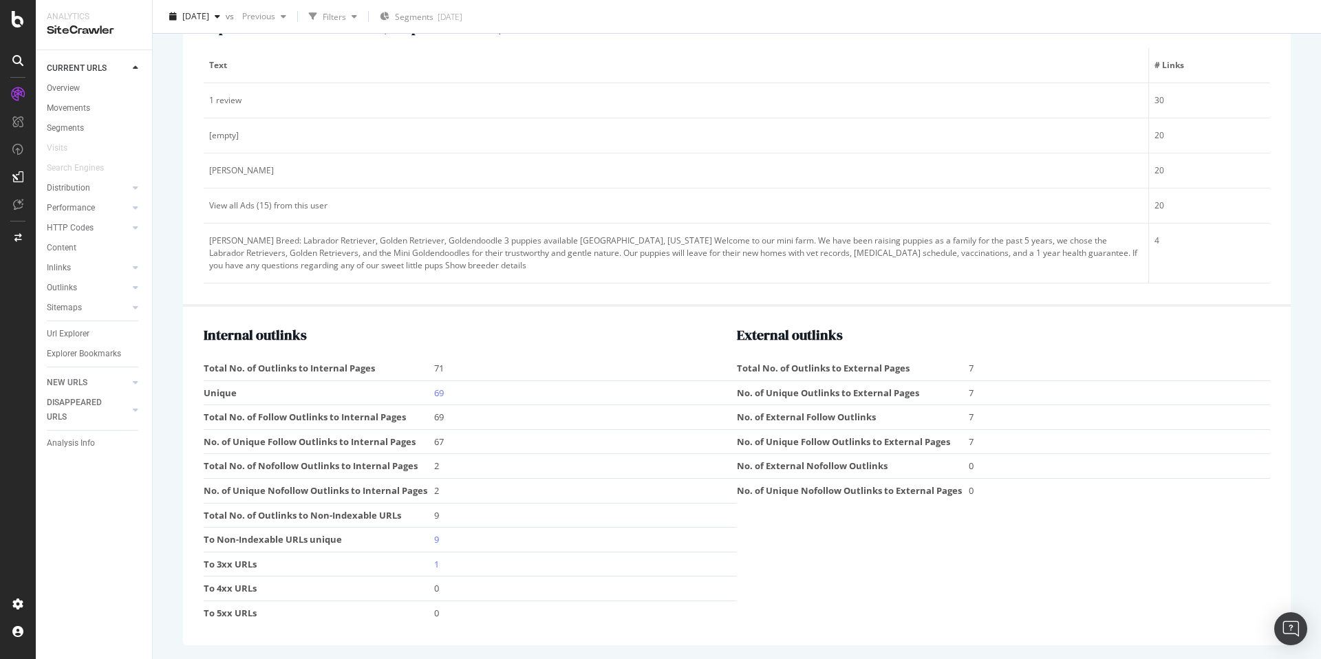
drag, startPoint x: 1320, startPoint y: 288, endPoint x: 1293, endPoint y: 583, distance: 295.7
click at [1307, 577] on div "URL Details Ad-Hoc Project: Lancaster Puppies 2025 Aug. 22nd vs Previous Filter…" at bounding box center [737, 329] width 1168 height 659
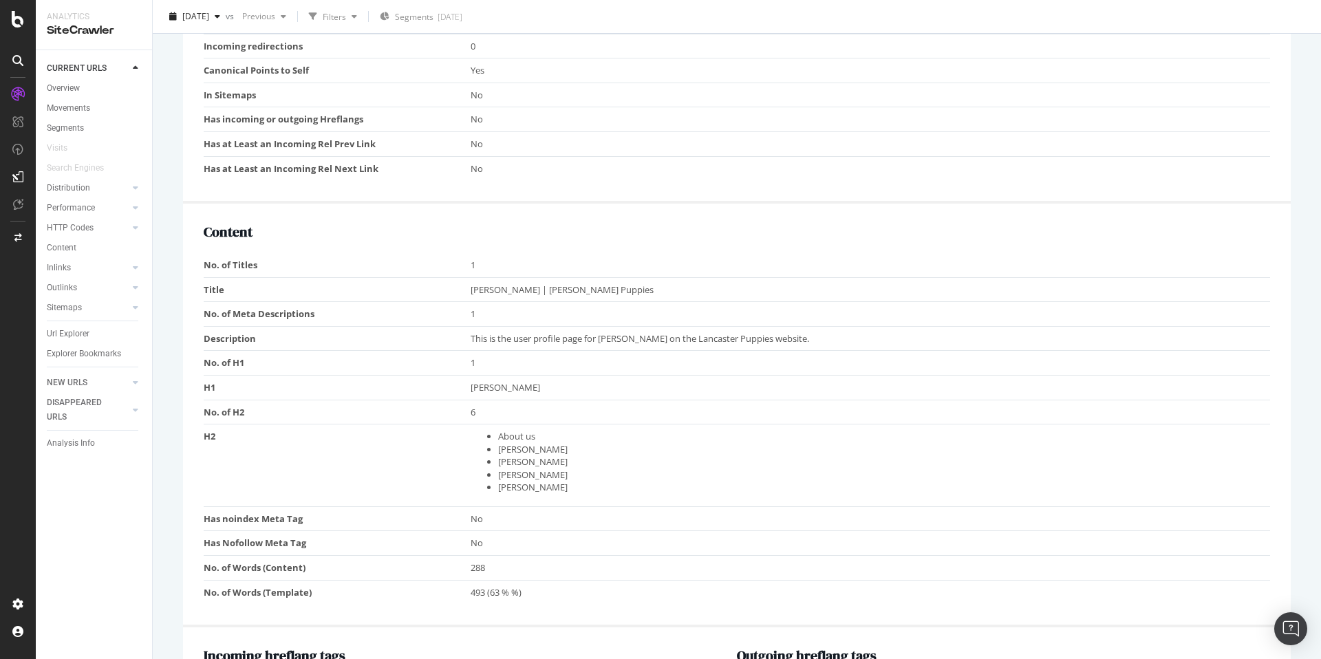
scroll to position [830, 0]
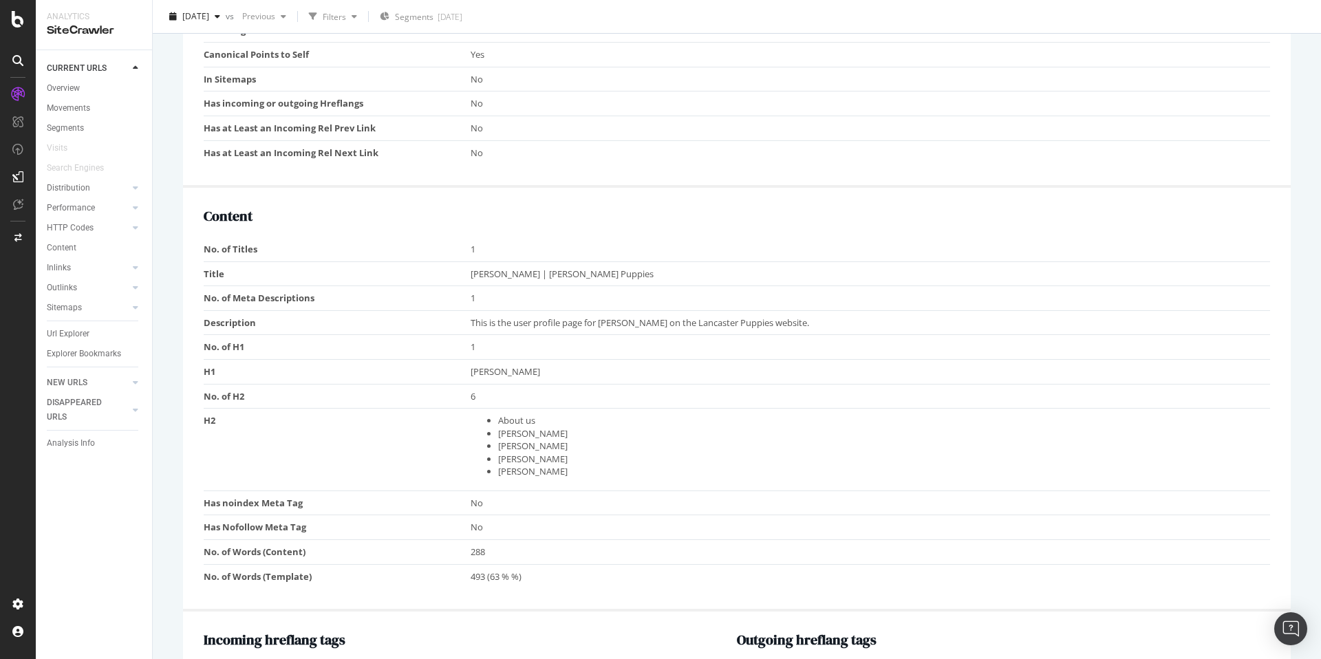
click at [555, 325] on span "This is the user profile page for Jacob Hershberger on the Lancaster Puppies we…" at bounding box center [640, 322] width 338 height 12
click at [544, 319] on span "This is the user profile page for Jacob Hershberger on the Lancaster Puppies we…" at bounding box center [640, 322] width 338 height 12
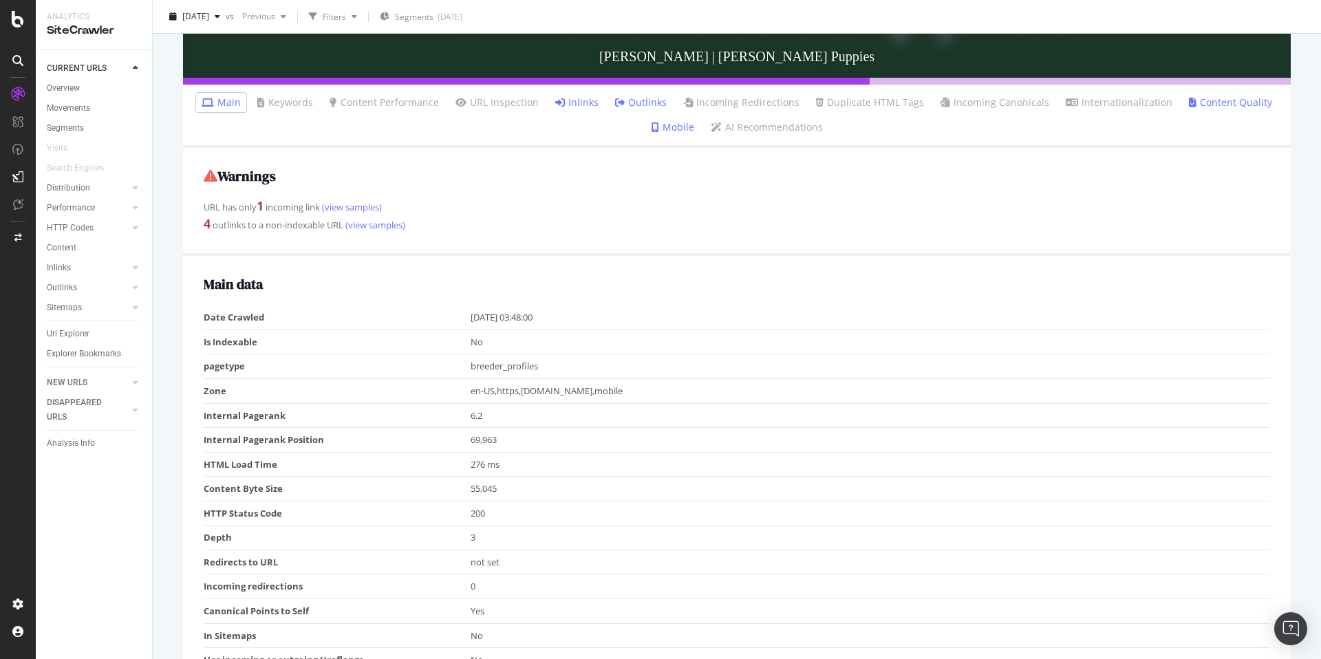
scroll to position [283, 0]
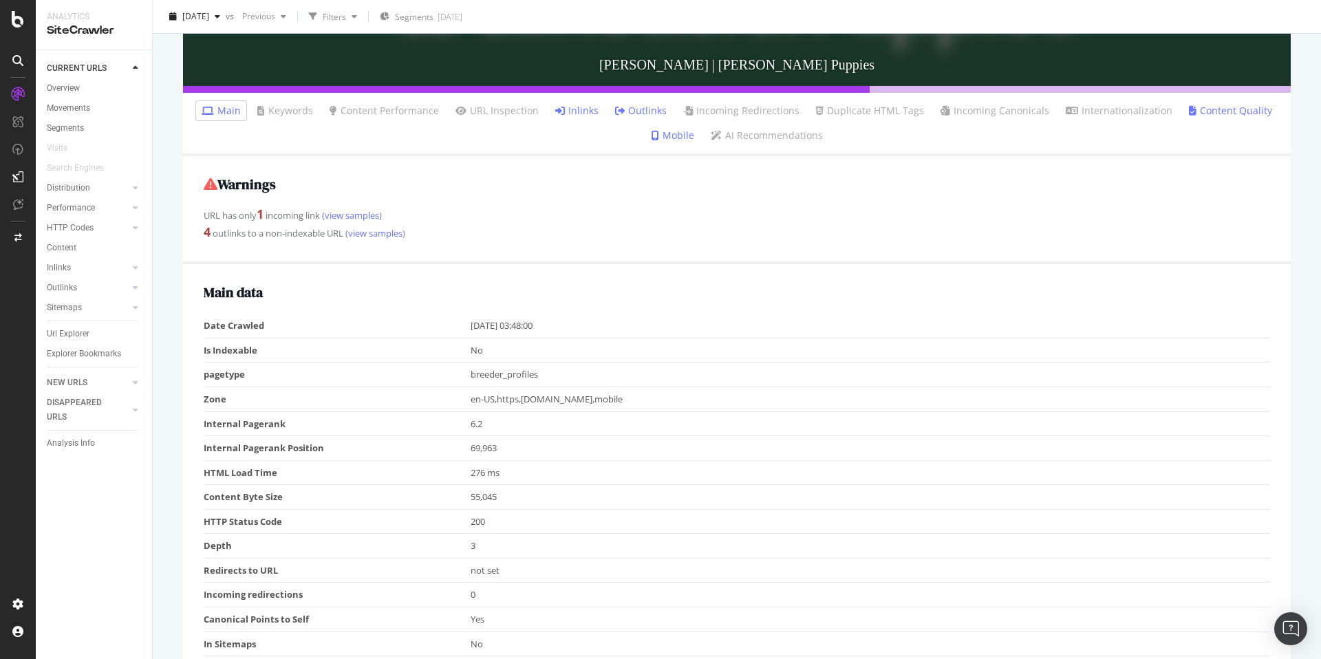
click at [574, 110] on link "Inlinks" at bounding box center [576, 111] width 43 height 14
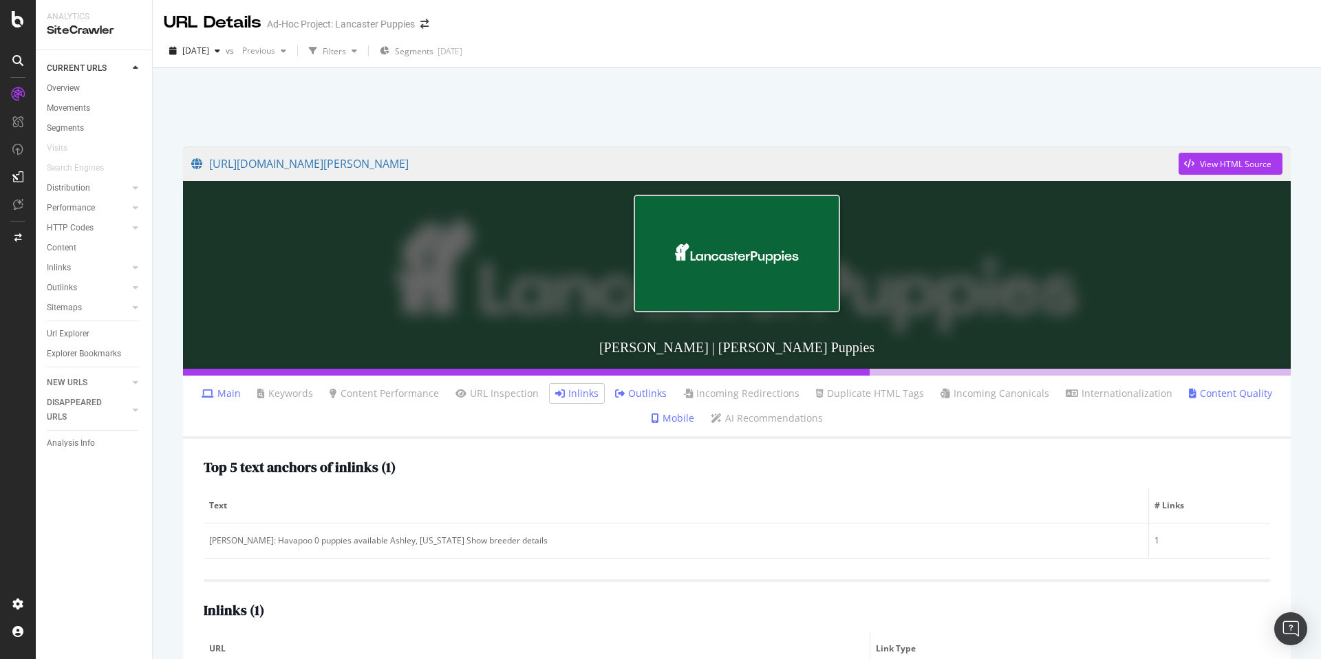
scroll to position [78, 0]
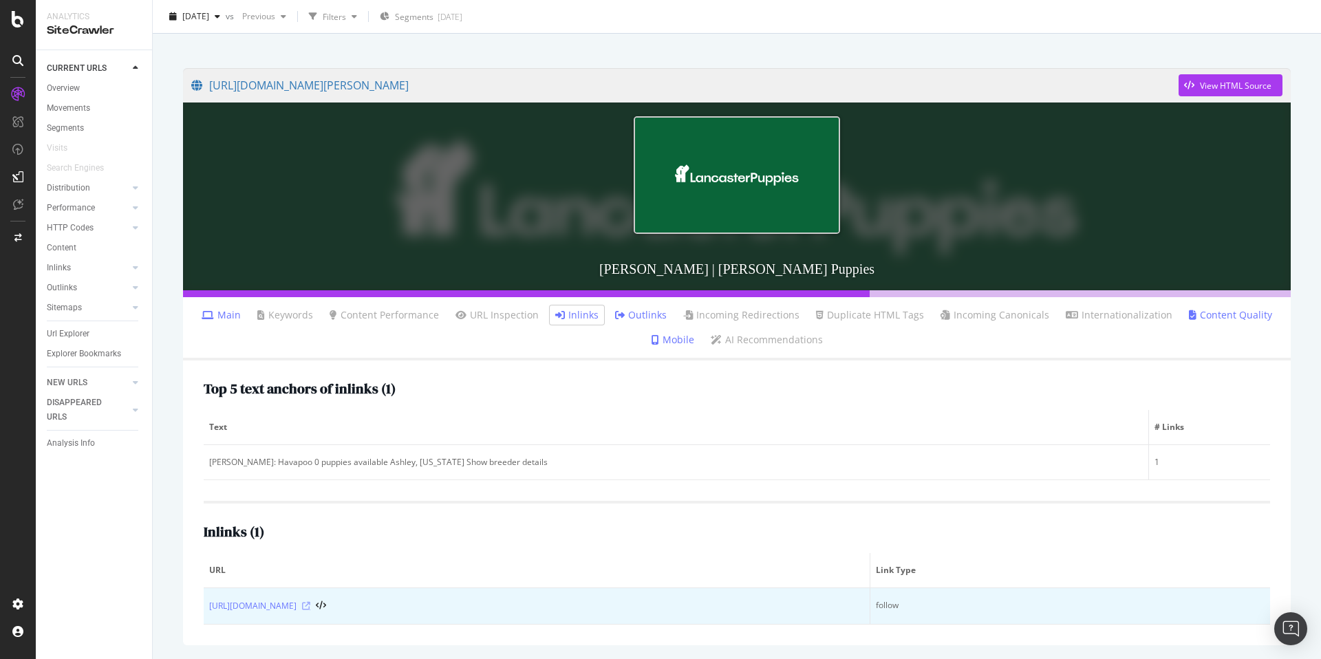
click at [310, 607] on icon at bounding box center [306, 606] width 8 height 8
